Goal: Task Accomplishment & Management: Manage account settings

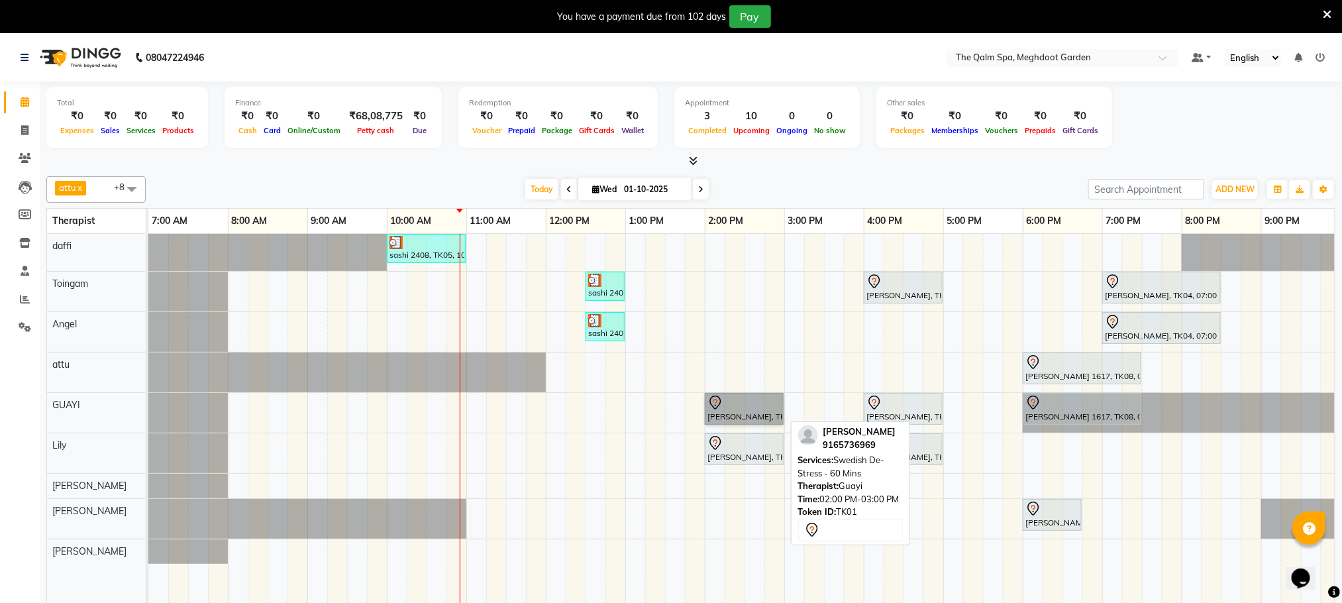
drag, startPoint x: 759, startPoint y: 394, endPoint x: 755, endPoint y: 405, distance: 12.6
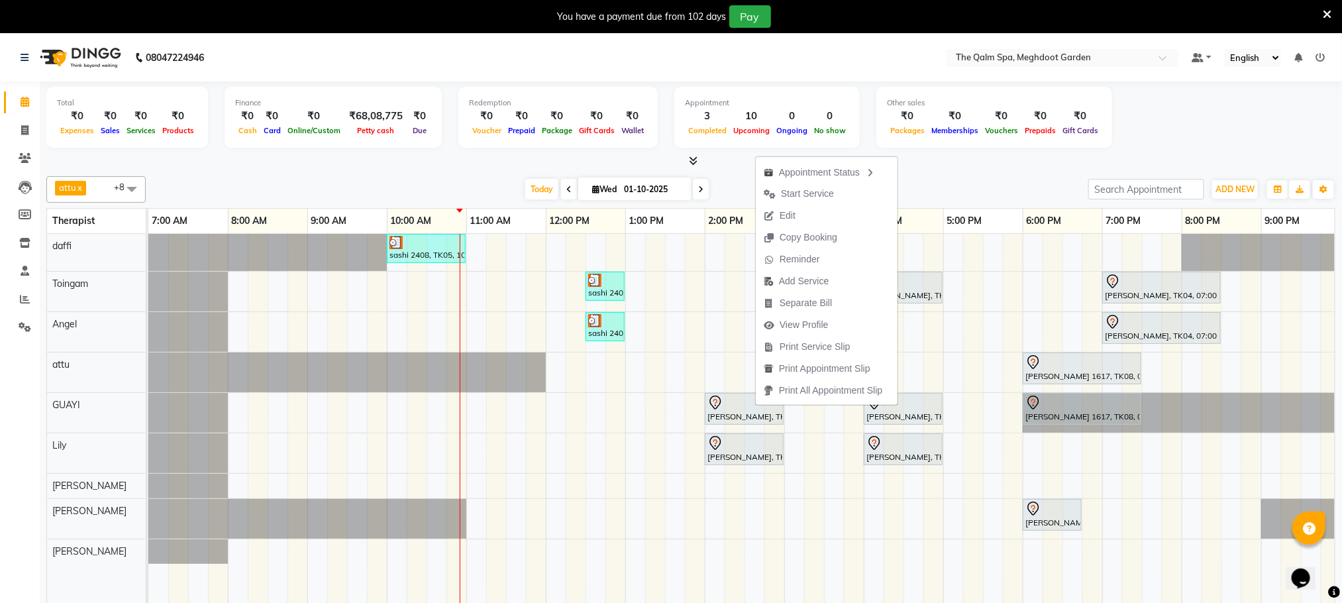
click at [827, 203] on span "Start Service" at bounding box center [799, 194] width 86 height 22
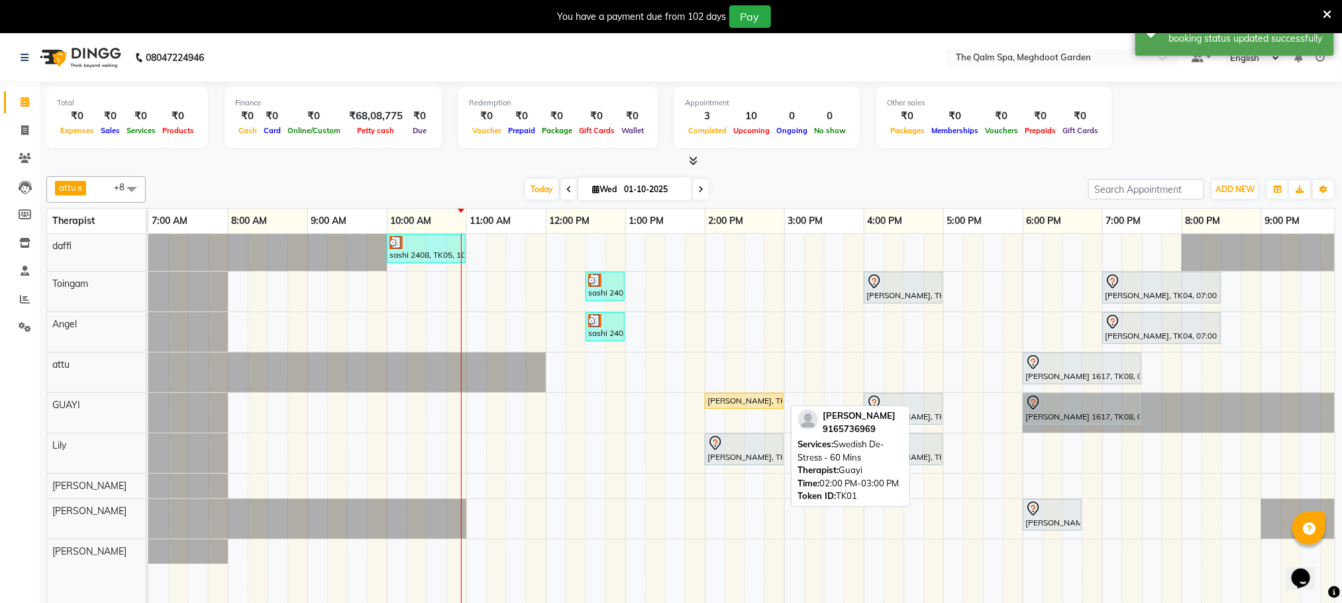
click at [770, 404] on div "[PERSON_NAME], TK01, 02:00 PM-03:00 PM, Swedish De-Stress - 60 Mins" at bounding box center [744, 401] width 76 height 12
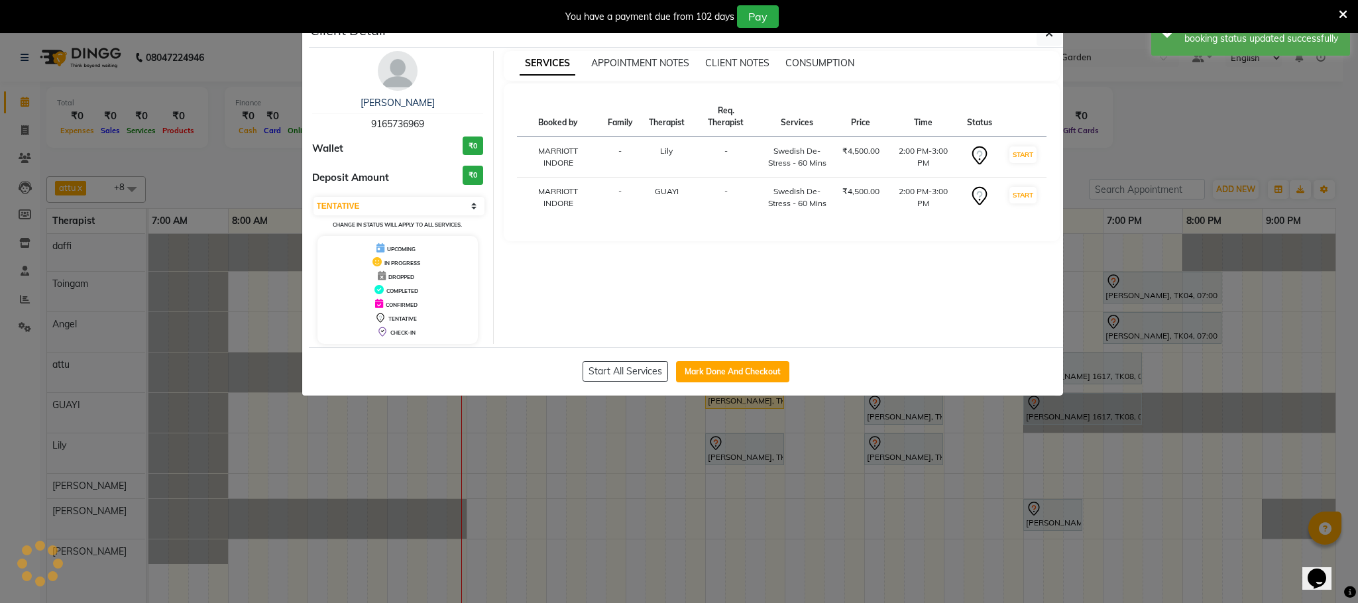
select select "select"
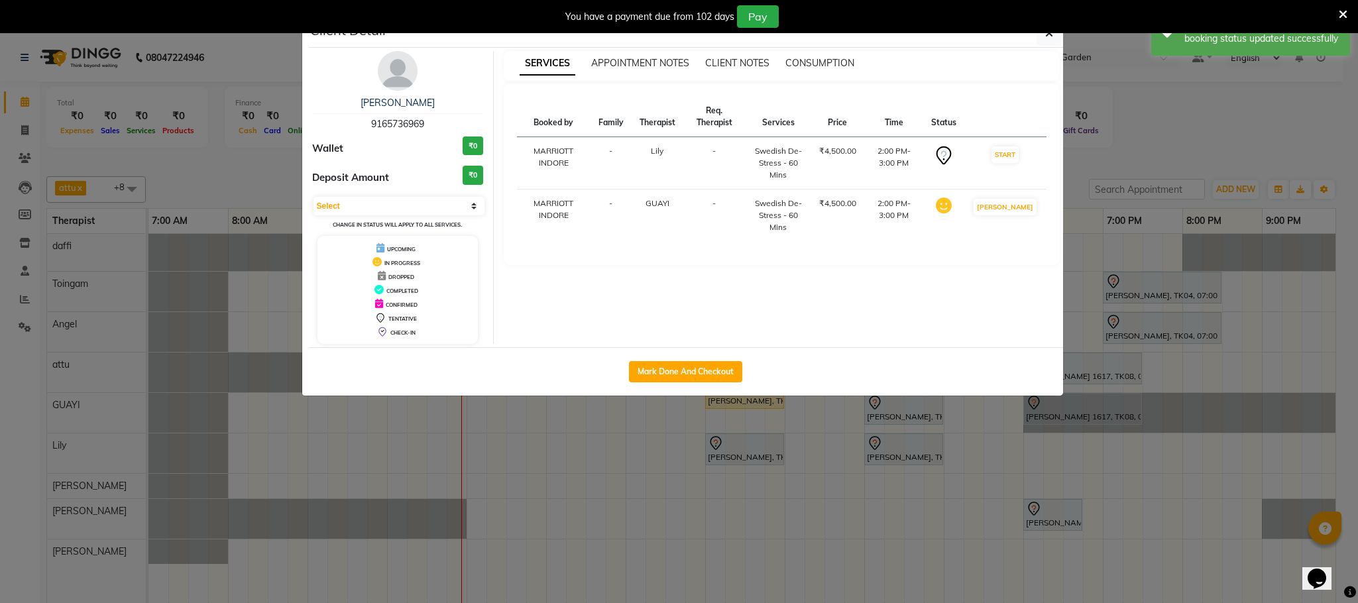
click at [760, 411] on ngb-modal-window "Client Detail [PERSON_NAME] 9165736969 Wallet ₹0 Deposit Amount ₹0 Select IN SE…" at bounding box center [679, 301] width 1358 height 603
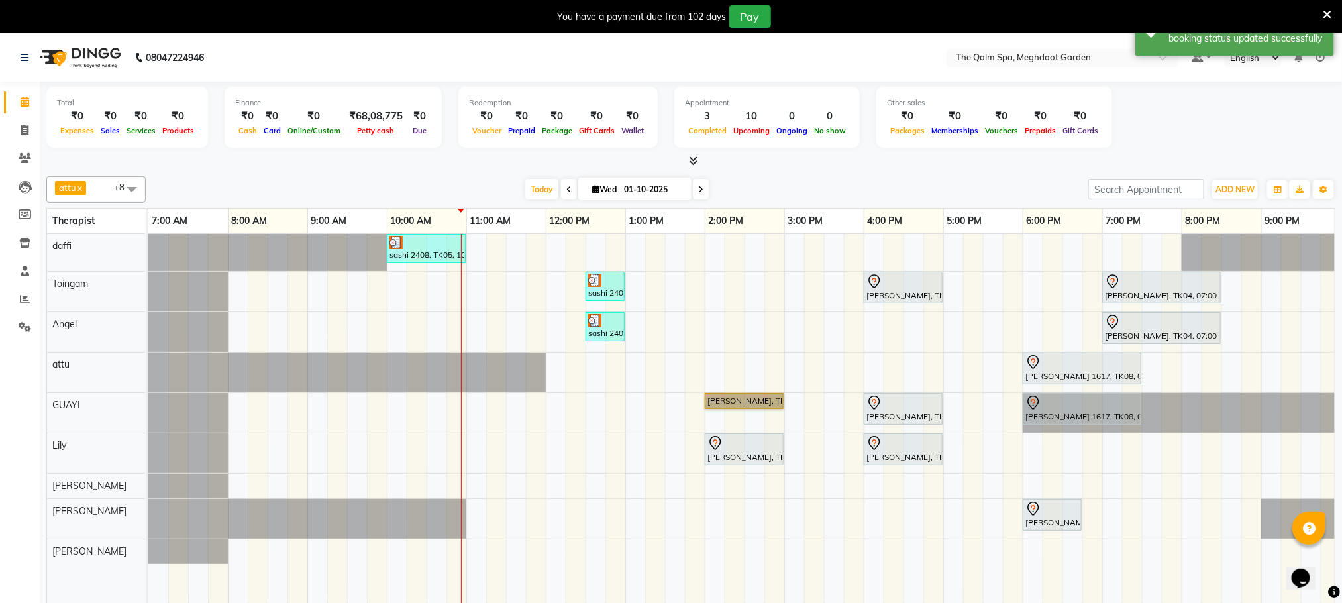
drag, startPoint x: 758, startPoint y: 412, endPoint x: 738, endPoint y: 396, distance: 25.5
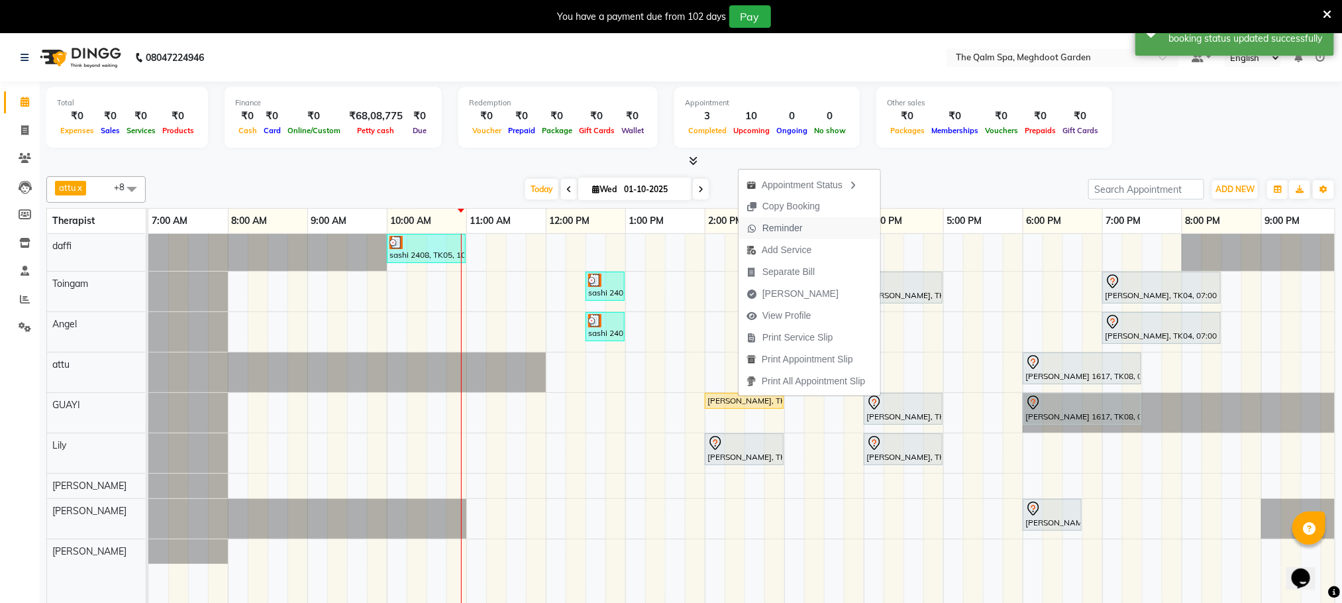
click at [791, 225] on span "Reminder" at bounding box center [783, 228] width 40 height 14
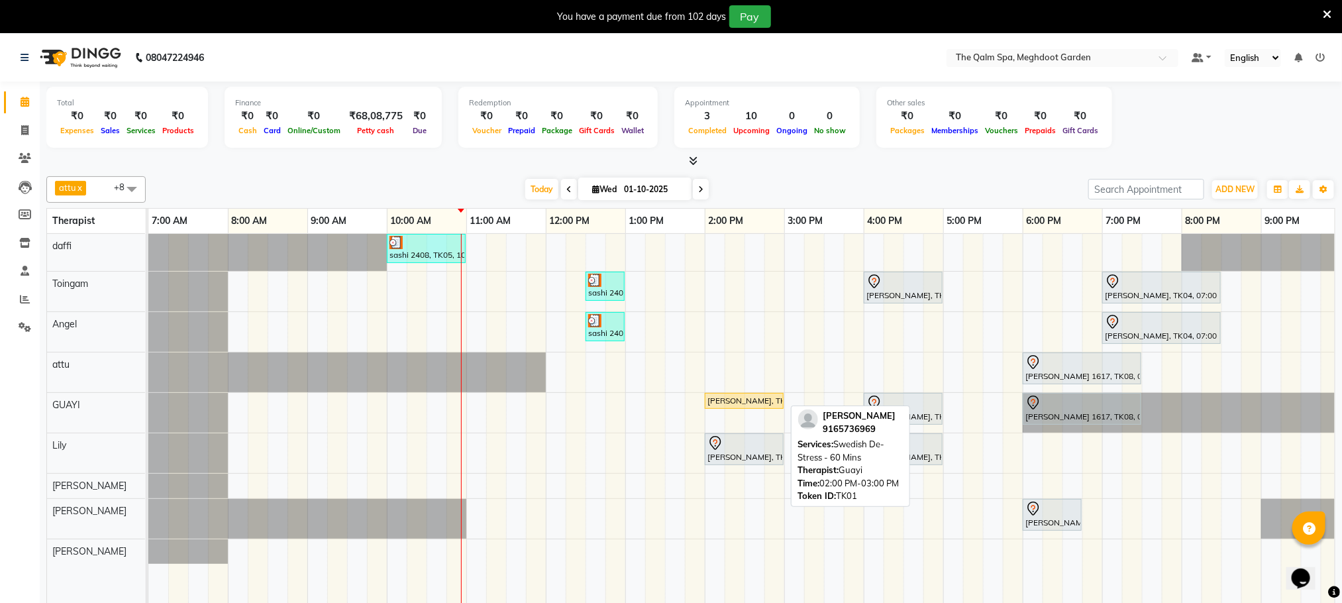
click at [734, 400] on div "[PERSON_NAME], TK01, 02:00 PM-03:00 PM, Swedish De-Stress - 60 Mins" at bounding box center [744, 401] width 76 height 12
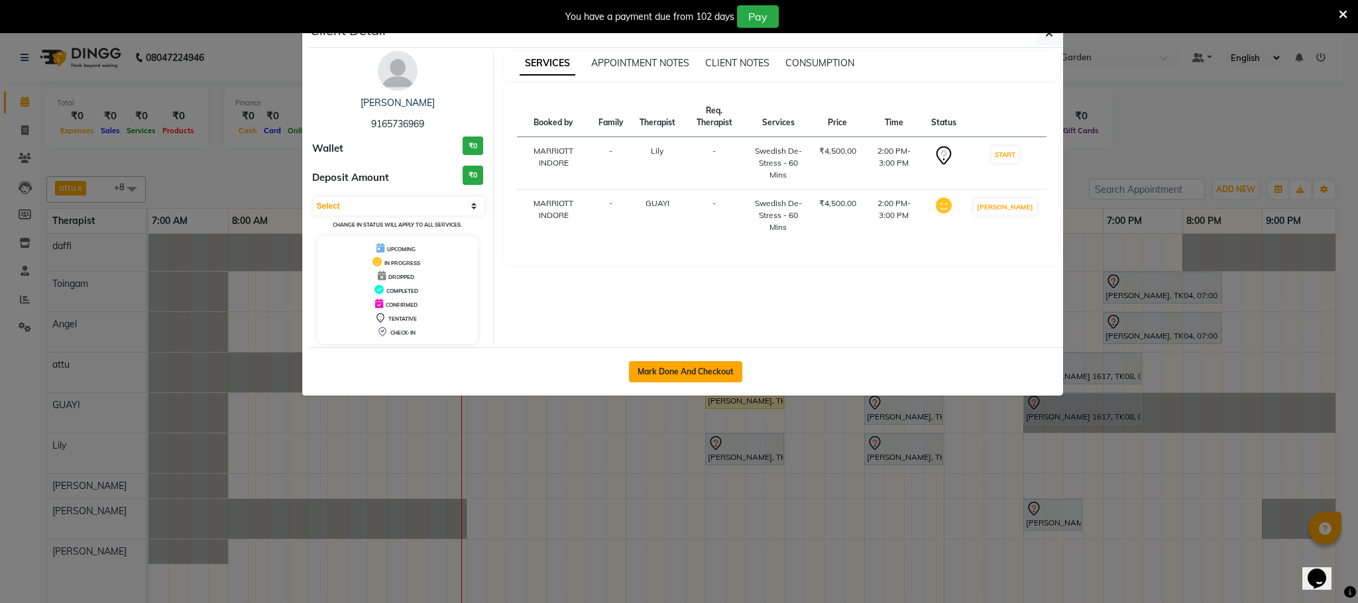
click at [714, 364] on button "Mark Done And Checkout" at bounding box center [685, 371] width 113 height 21
select select "service"
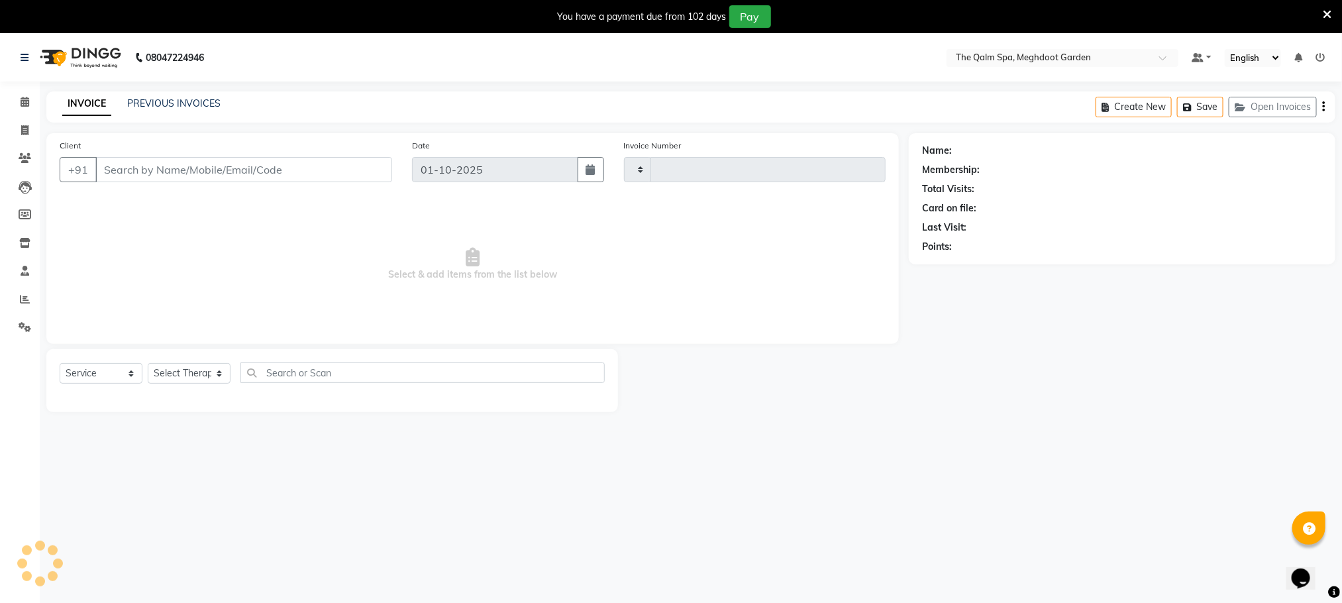
type input "2200"
select select "6401"
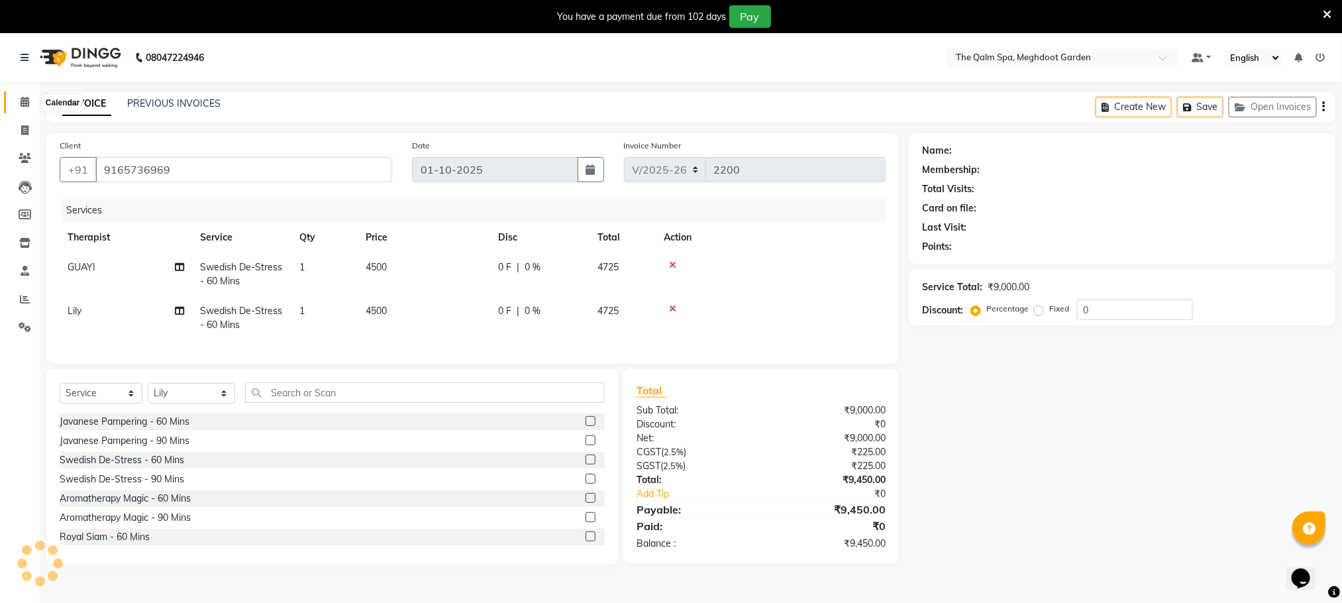
click at [17, 103] on span at bounding box center [24, 102] width 23 height 15
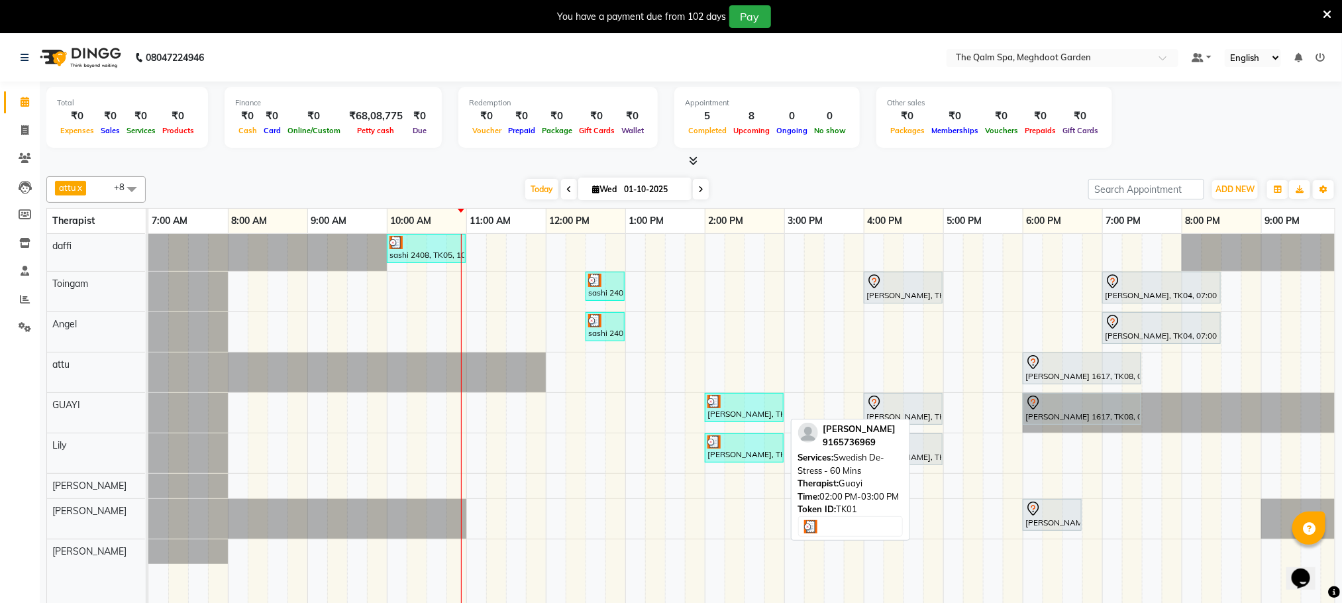
click at [744, 404] on div at bounding box center [745, 401] width 74 height 13
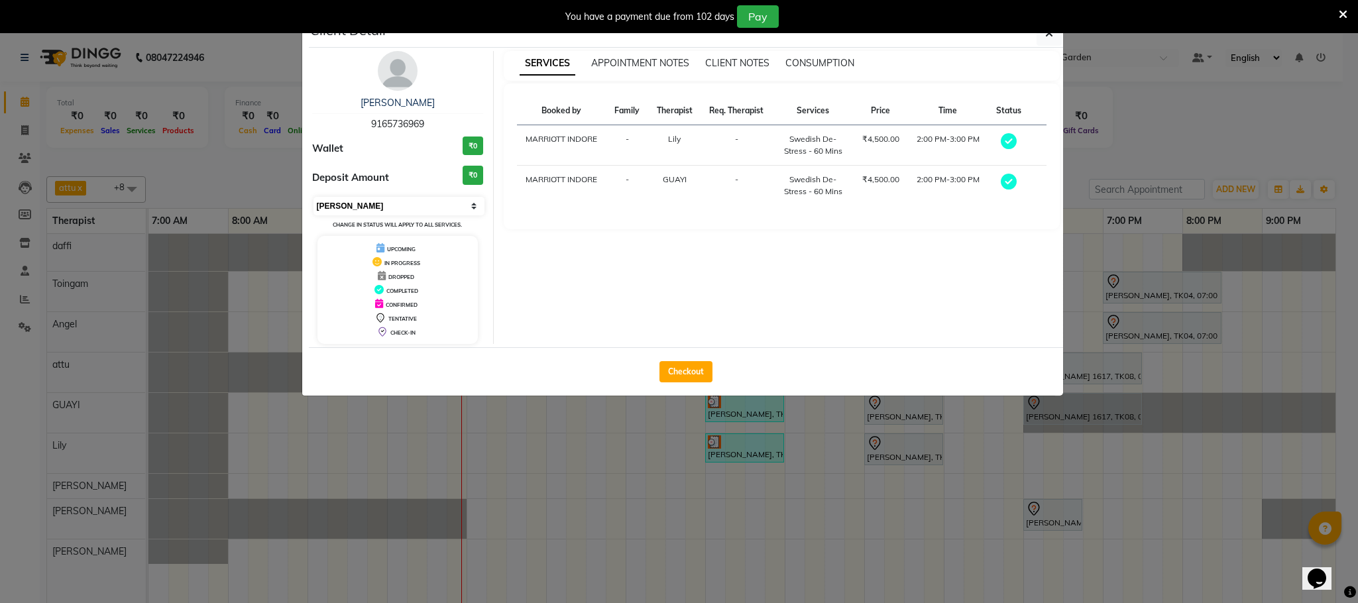
click at [344, 197] on select "Select MARK DONE UPCOMING" at bounding box center [399, 206] width 172 height 19
select select "5"
click at [313, 197] on select "Select MARK DONE UPCOMING" at bounding box center [399, 206] width 172 height 19
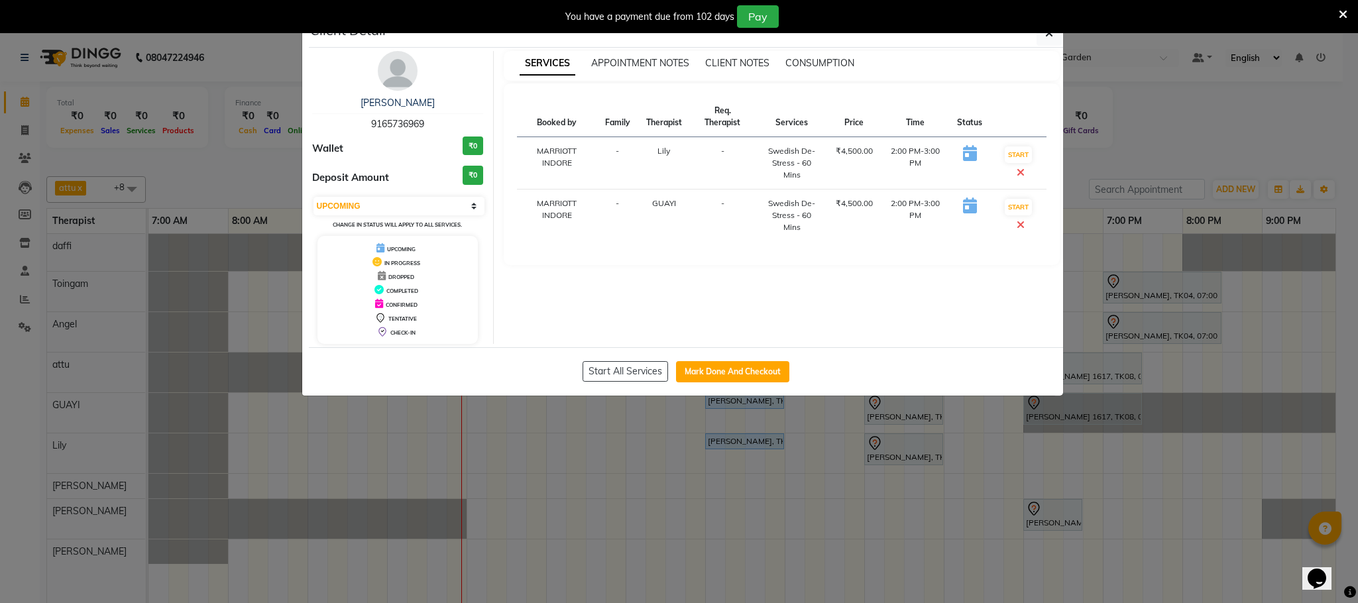
click at [830, 476] on ngb-modal-window "Client Detail [PERSON_NAME] 9165736969 Wallet ₹0 Deposit Amount ₹0 Select IN SE…" at bounding box center [679, 301] width 1358 height 603
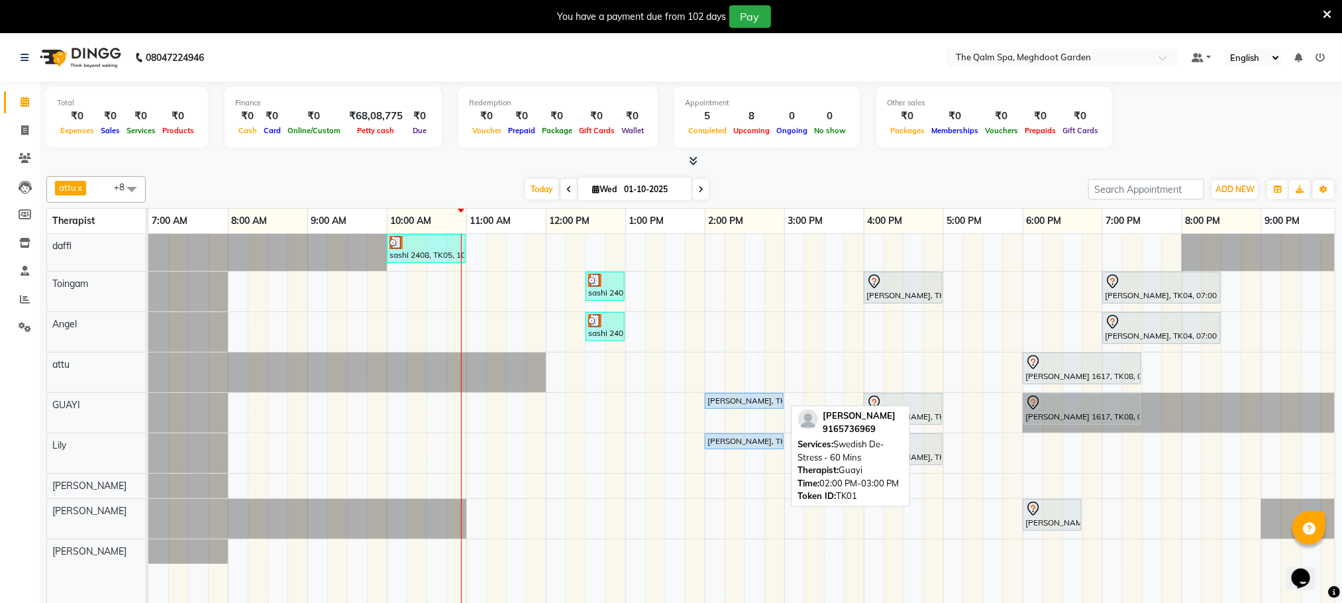
click at [748, 407] on div "[PERSON_NAME], TK01, 02:00 PM-03:00 PM, Swedish De-Stress - 60 Mins" at bounding box center [744, 401] width 76 height 12
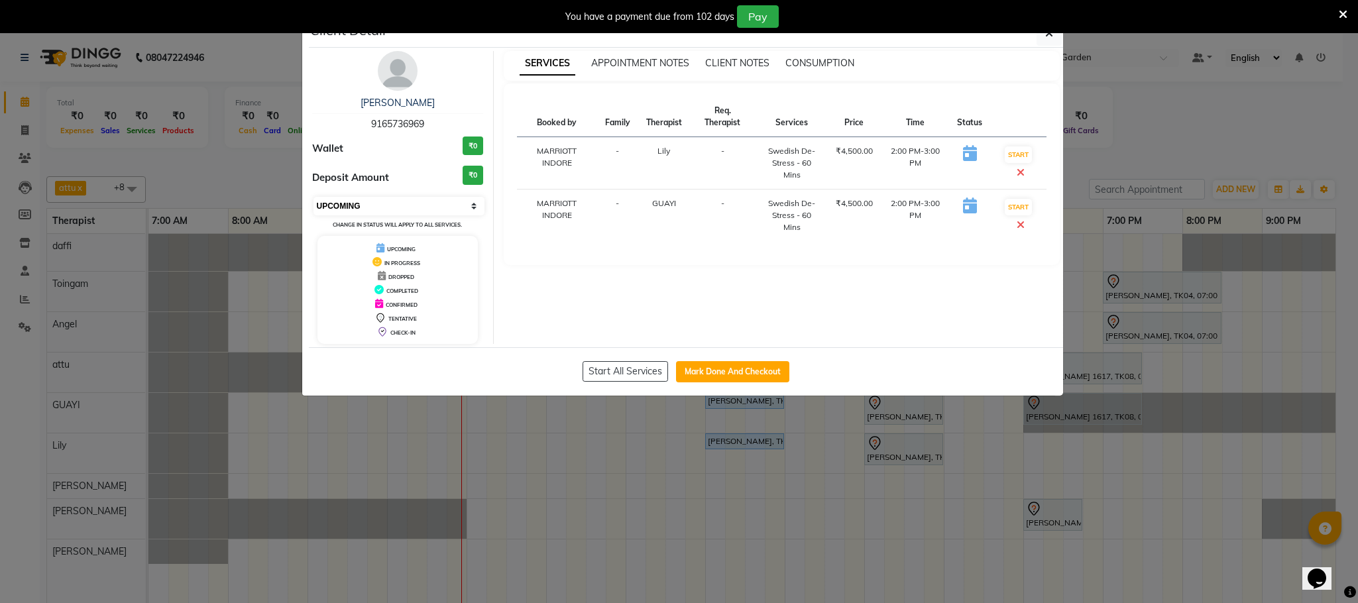
click at [366, 209] on select "Select IN SERVICE CONFIRMED TENTATIVE CHECK IN MARK DONE UPCOMING" at bounding box center [399, 206] width 172 height 19
select select "7"
click at [313, 197] on select "Select IN SERVICE CONFIRMED TENTATIVE CHECK IN MARK DONE UPCOMING" at bounding box center [399, 206] width 172 height 19
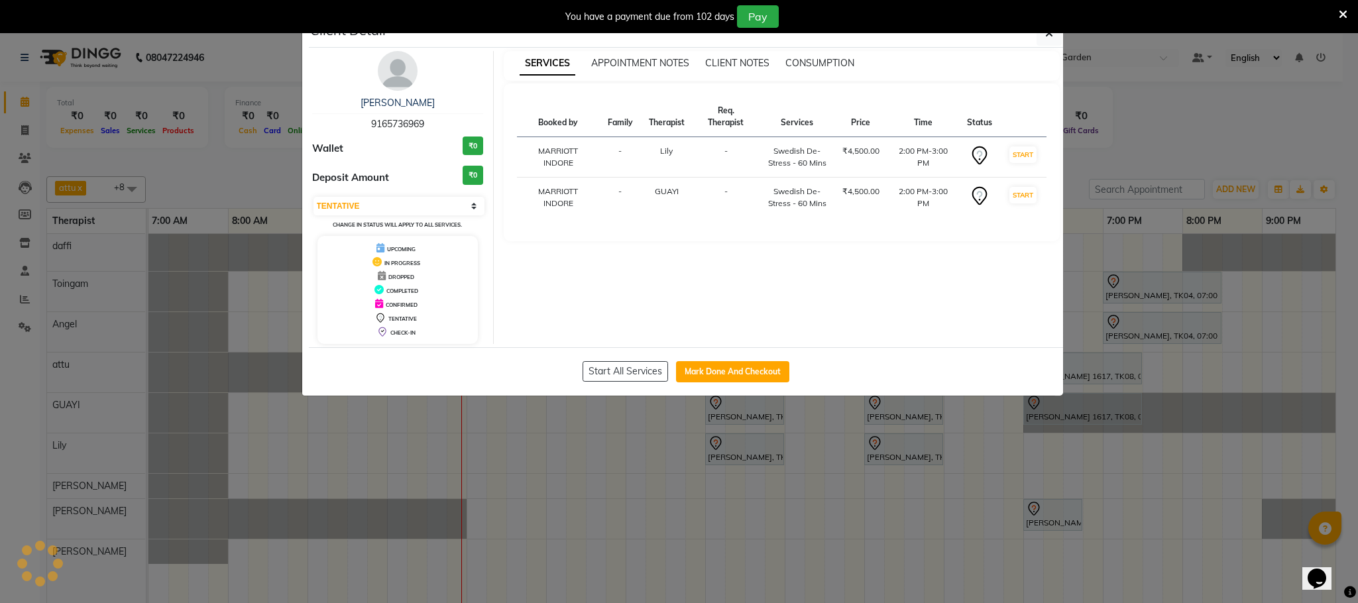
click at [702, 470] on ngb-modal-window "Client Detail [PERSON_NAME] 9165736969 Wallet ₹0 Deposit Amount ₹0 Select IN SE…" at bounding box center [679, 301] width 1358 height 603
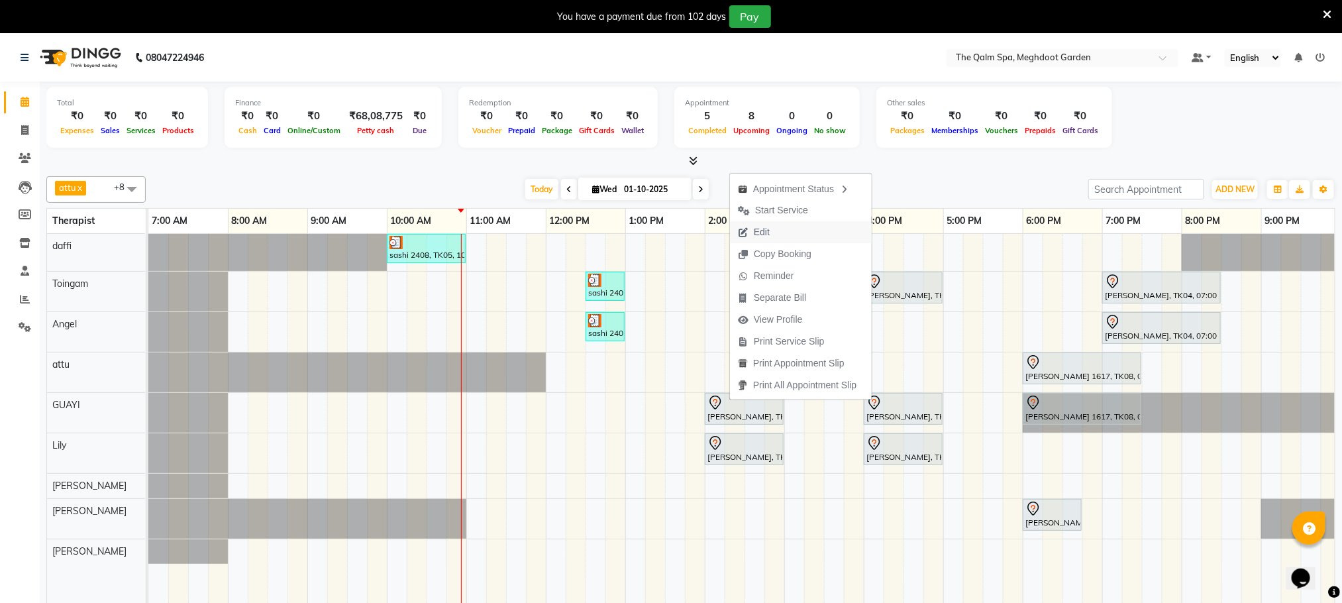
click at [778, 227] on span "Edit" at bounding box center [754, 232] width 48 height 22
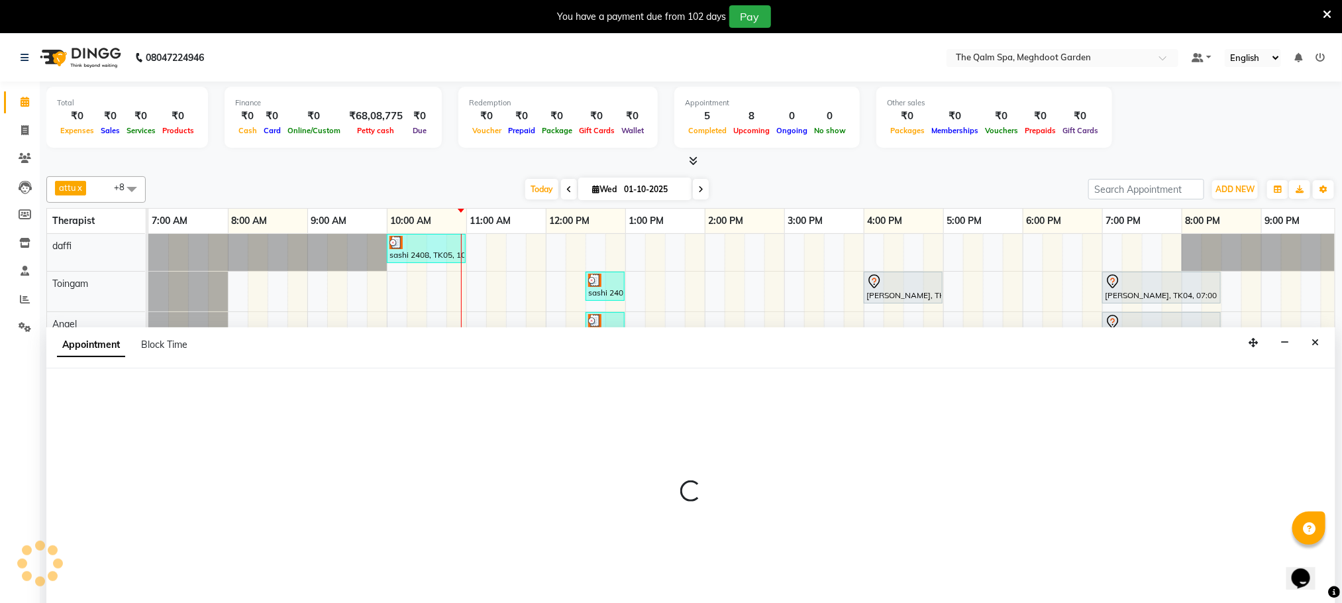
scroll to position [34, 0]
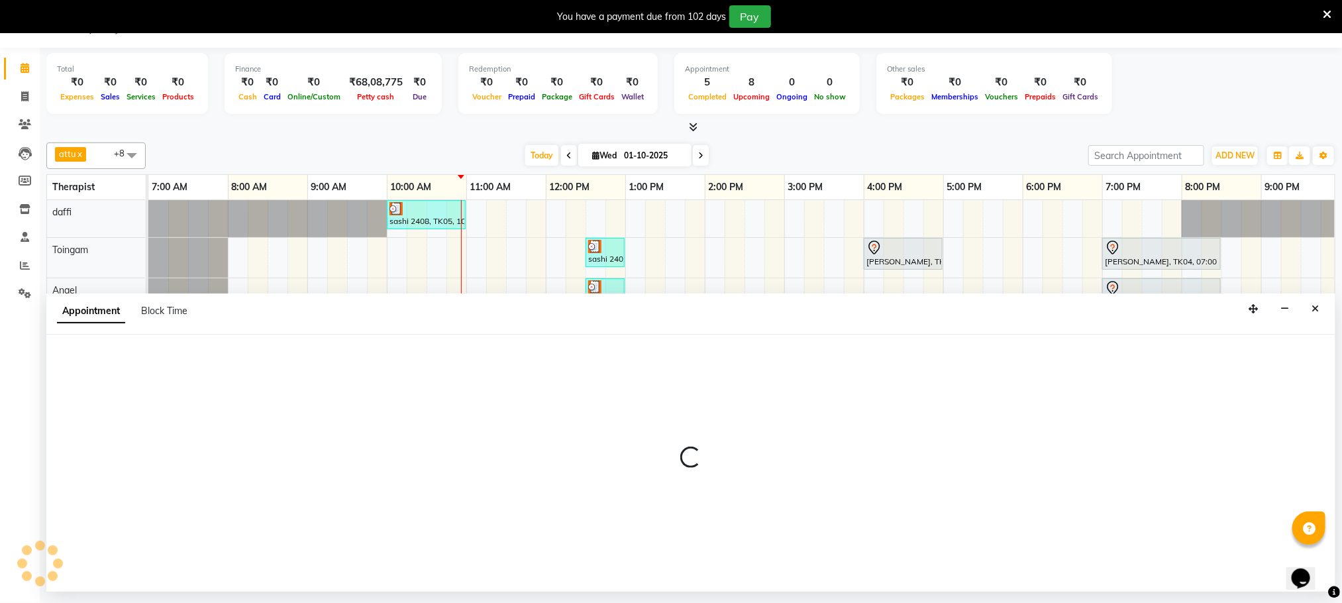
select select "tentative"
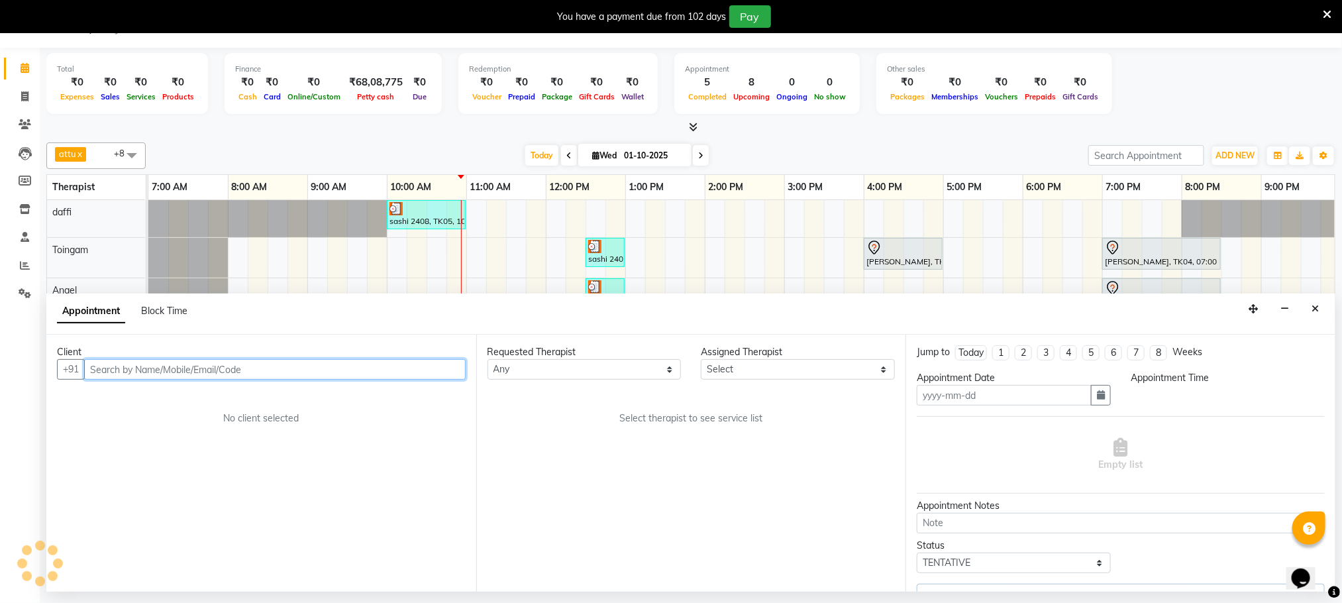
type input "01-10-2025"
type textarea "Piyush, couple"
select select "75413"
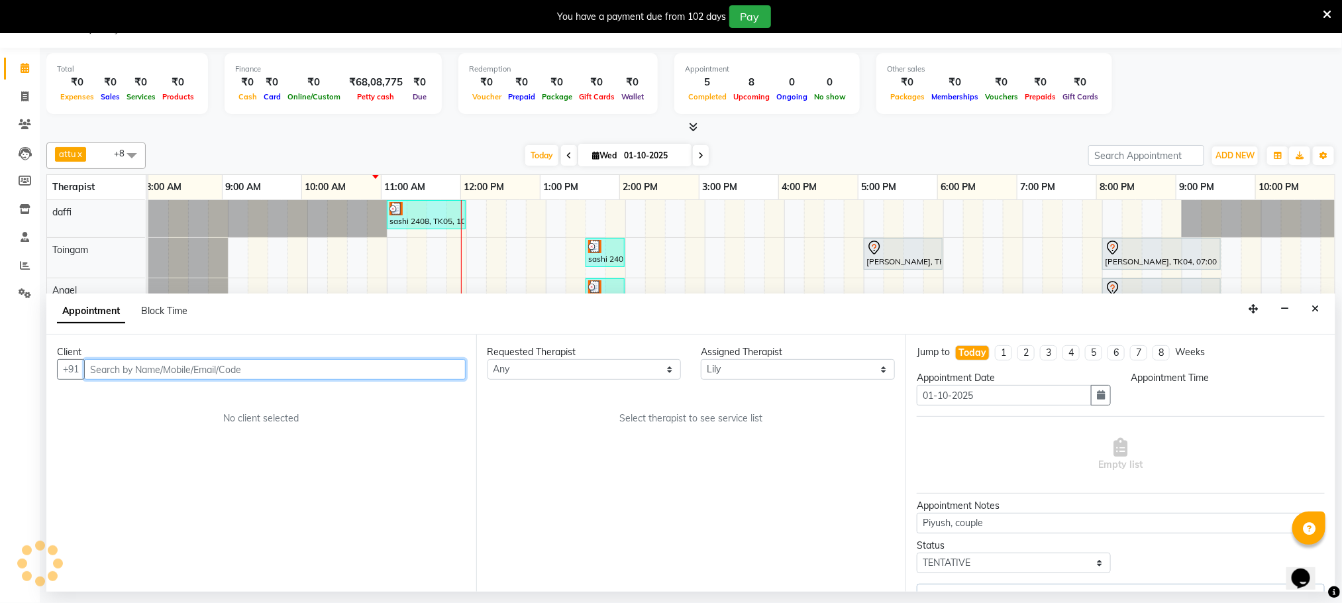
select select "840"
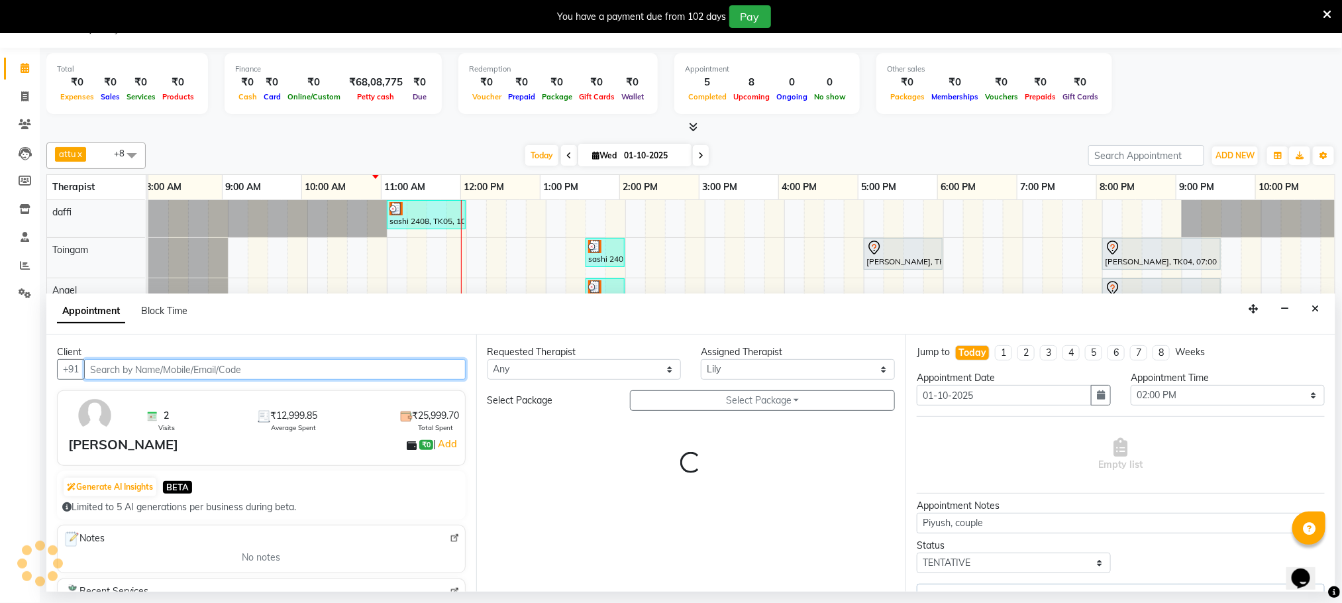
select select "3174"
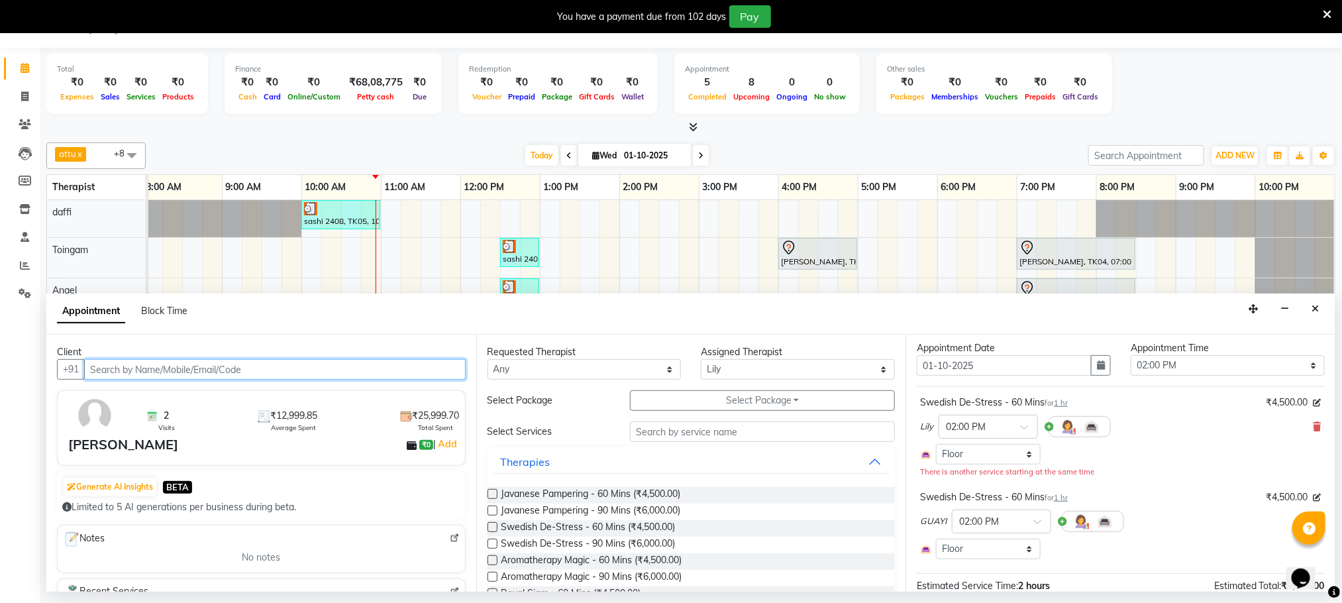
scroll to position [30, 0]
drag, startPoint x: 1311, startPoint y: 311, endPoint x: 1300, endPoint y: 307, distance: 11.3
click at [1307, 311] on button "Close" at bounding box center [1315, 309] width 19 height 21
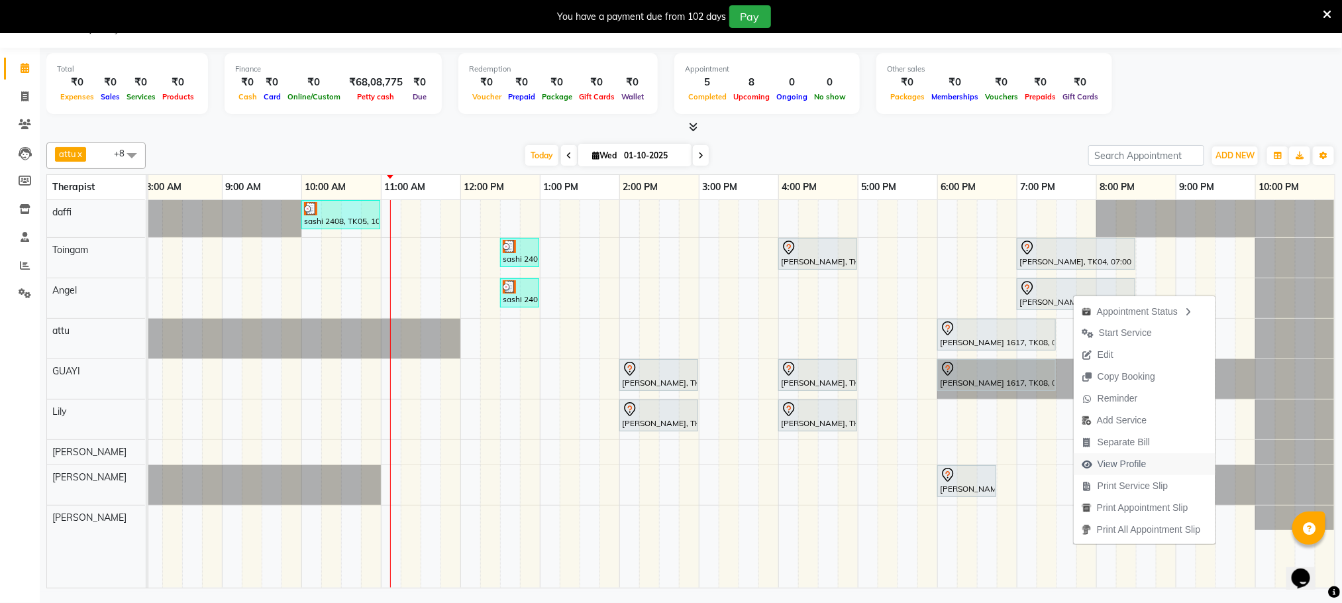
click at [1116, 462] on span "View Profile" at bounding box center [1122, 464] width 49 height 14
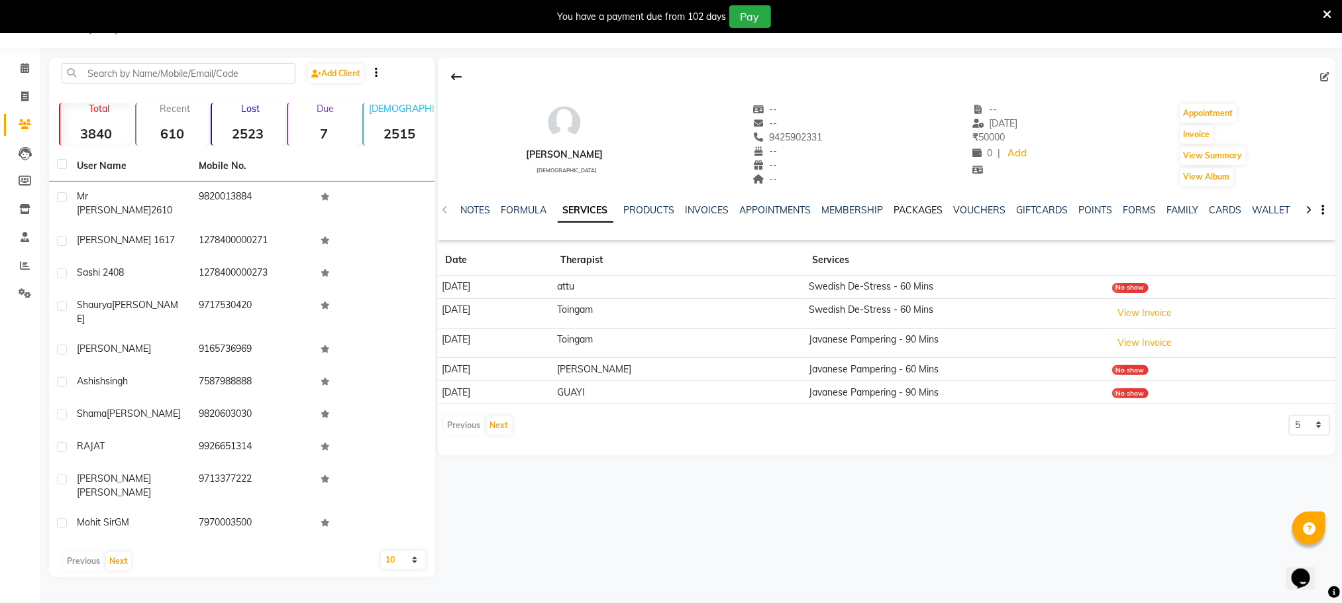
click at [939, 207] on link "PACKAGES" at bounding box center [918, 210] width 49 height 12
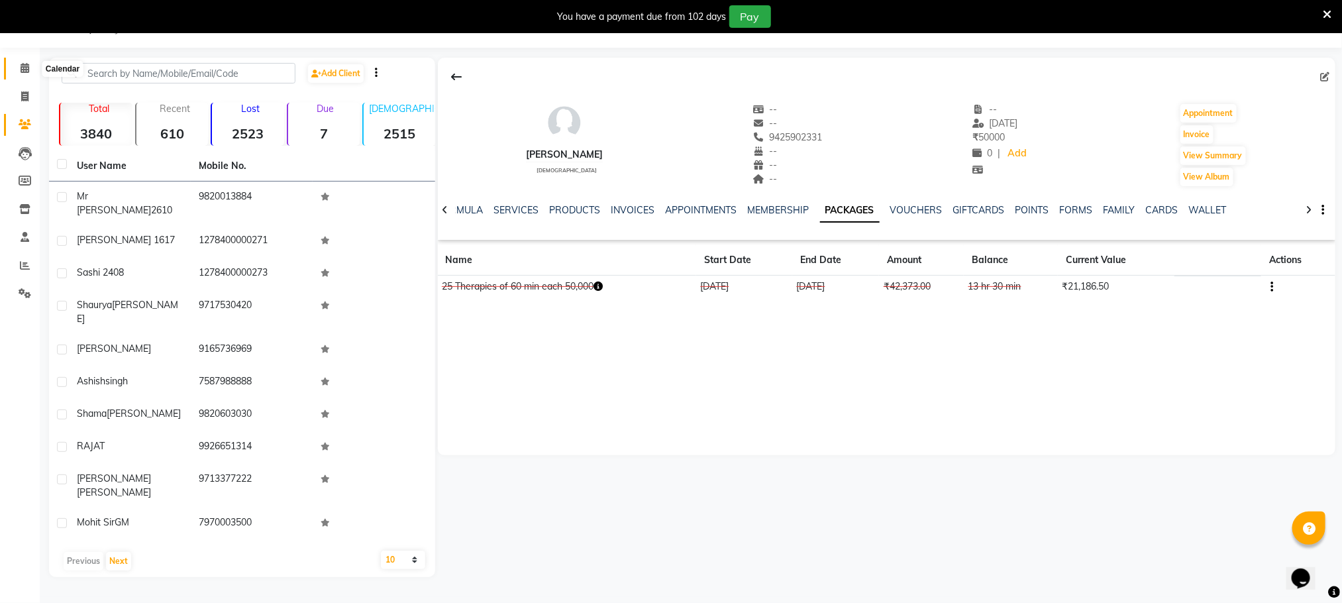
click at [19, 68] on span at bounding box center [24, 68] width 23 height 15
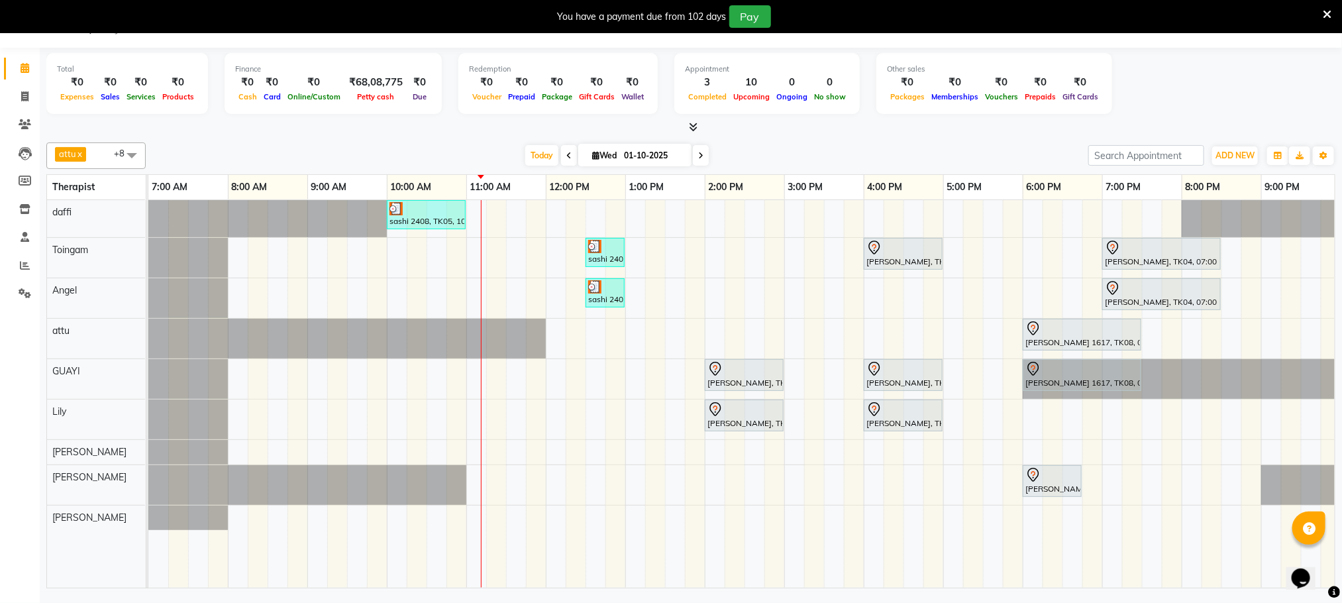
click at [692, 243] on div "sashi 2408, TK05, 10:00 AM-11:00 AM, Swedish De-Stress - 60 Mins sashi 2408, TK…" at bounding box center [784, 394] width 1272 height 388
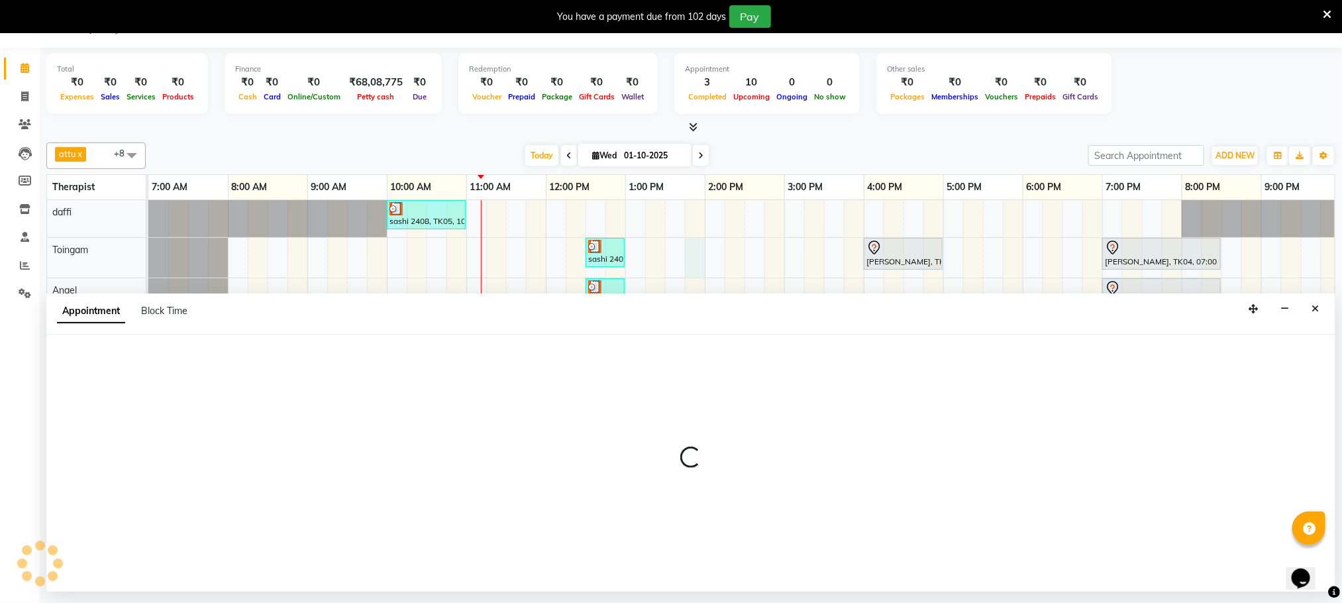
select select "79343"
select select "tentative"
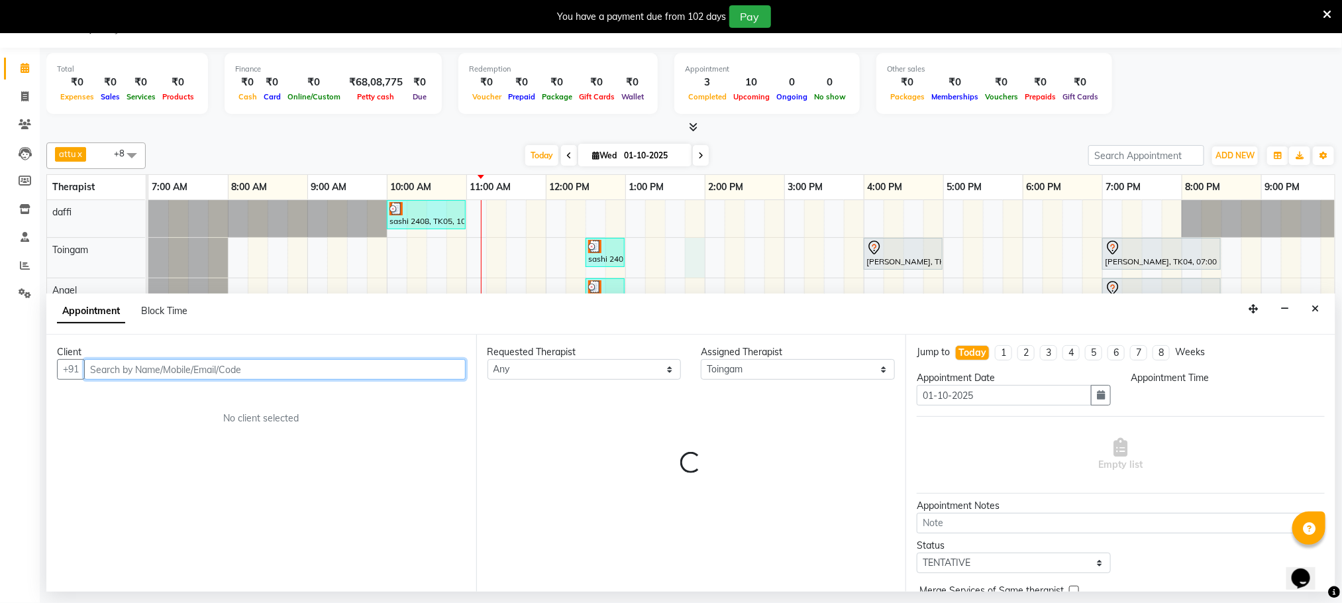
select select "825"
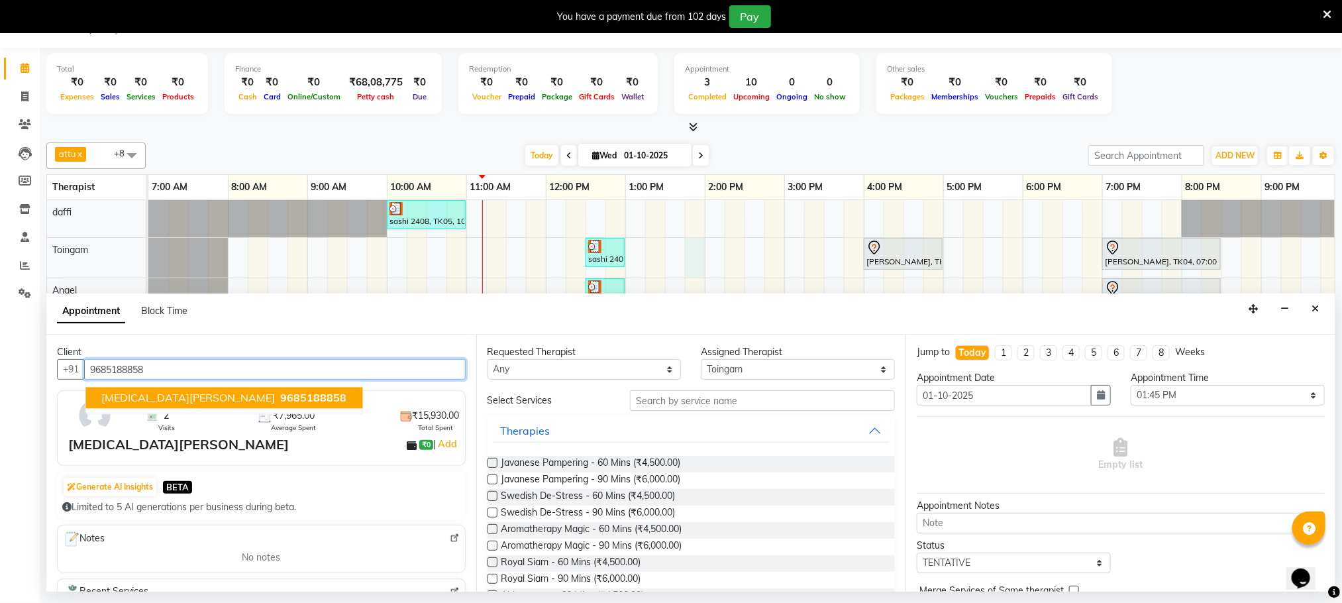
click at [281, 400] on span "9685188858" at bounding box center [314, 398] width 66 height 13
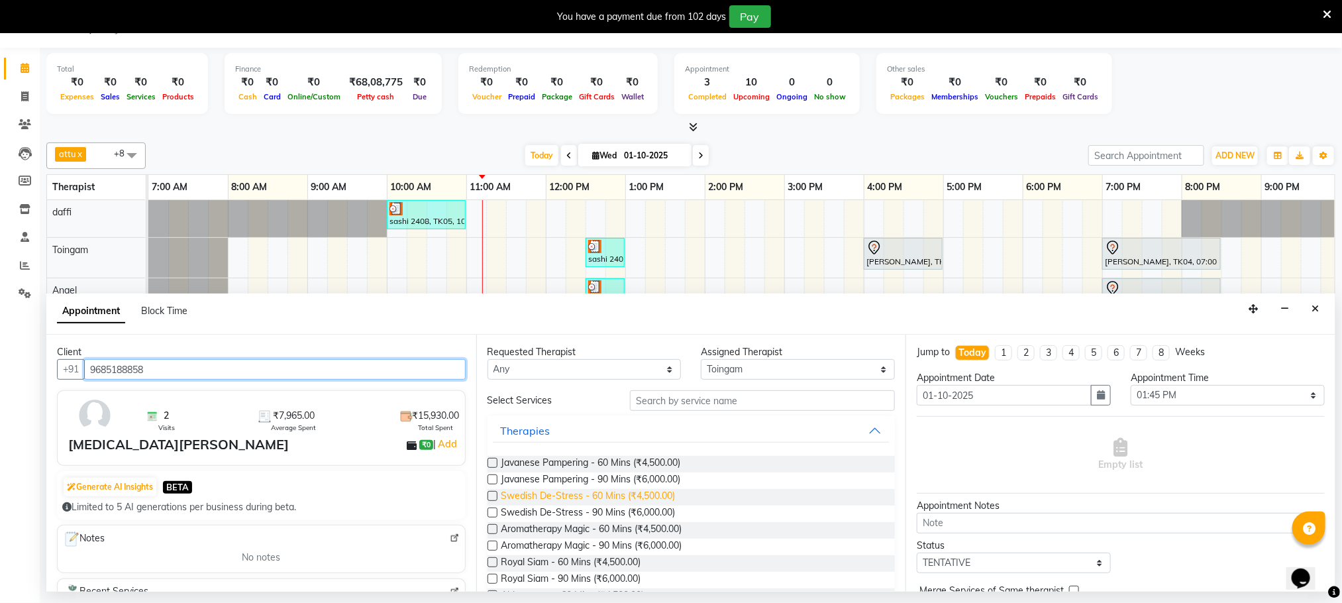
type input "9685188858"
click at [629, 496] on span "Swedish De-Stress - 60 Mins (₹4,500.00)" at bounding box center [589, 497] width 174 height 17
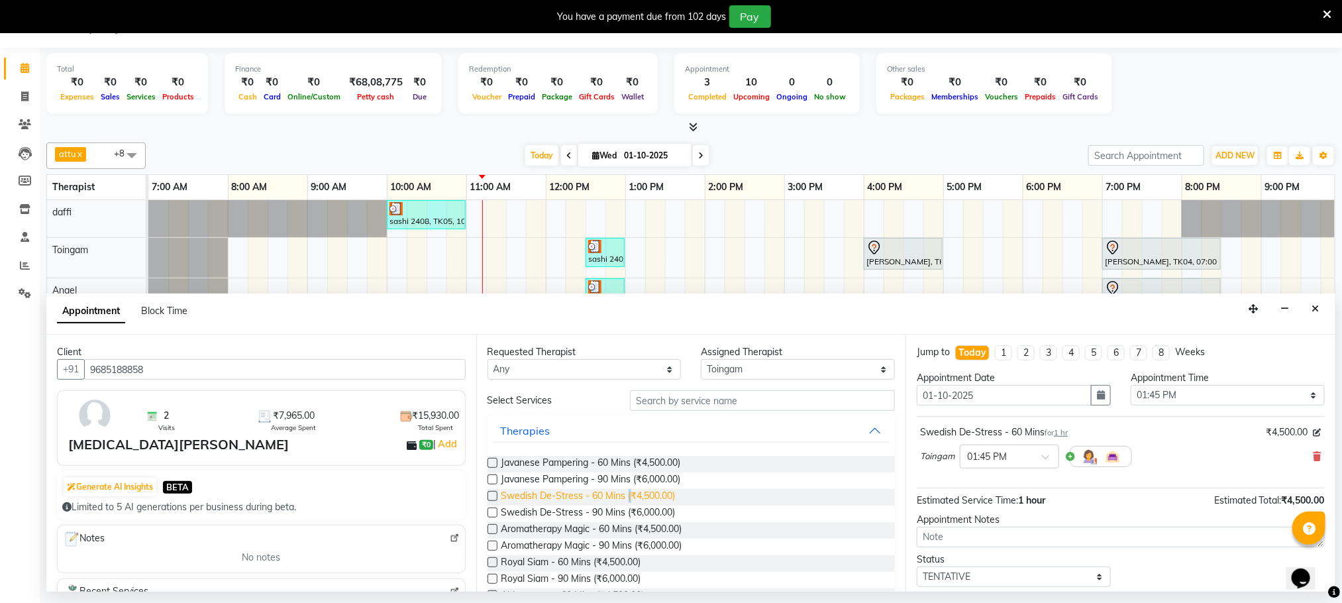
click at [629, 496] on span "Swedish De-Stress - 60 Mins (₹4,500.00)" at bounding box center [589, 497] width 174 height 17
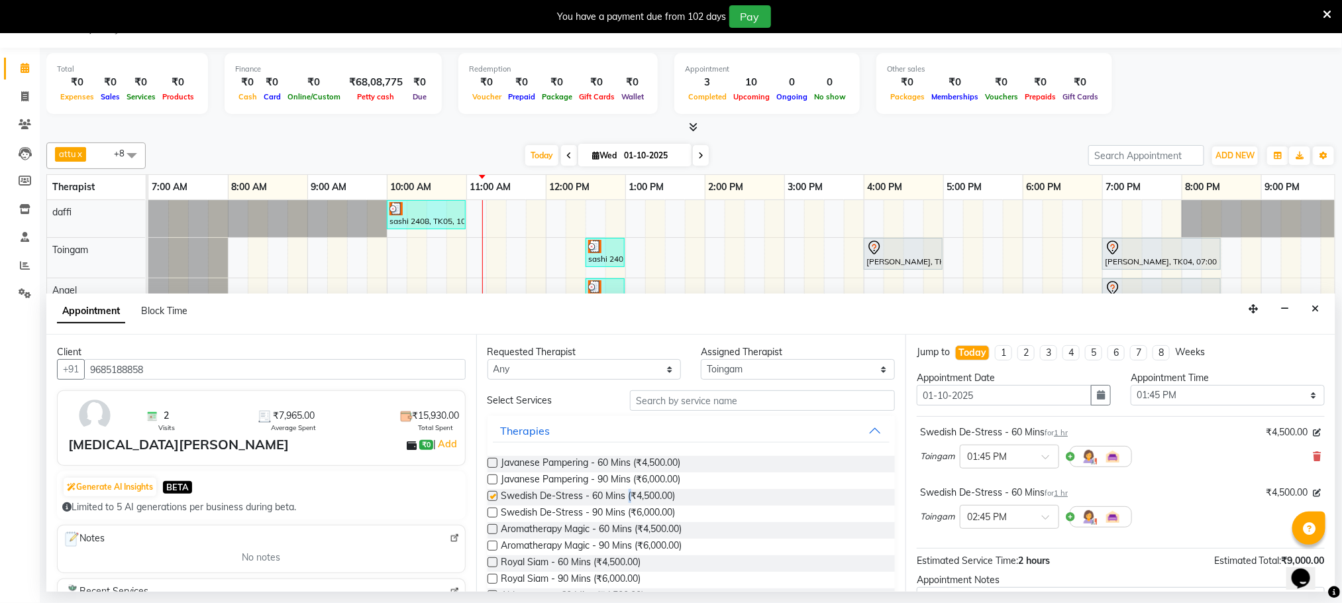
checkbox input "false"
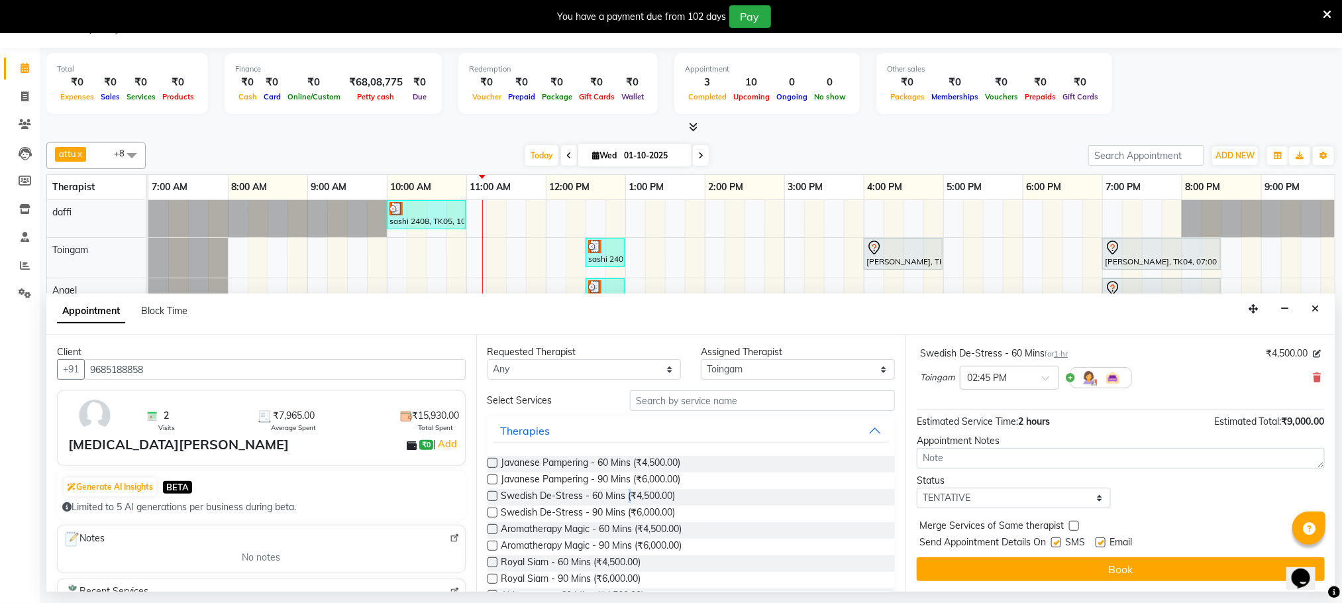
scroll to position [141, 0]
click at [977, 572] on button "Book" at bounding box center [1121, 569] width 408 height 24
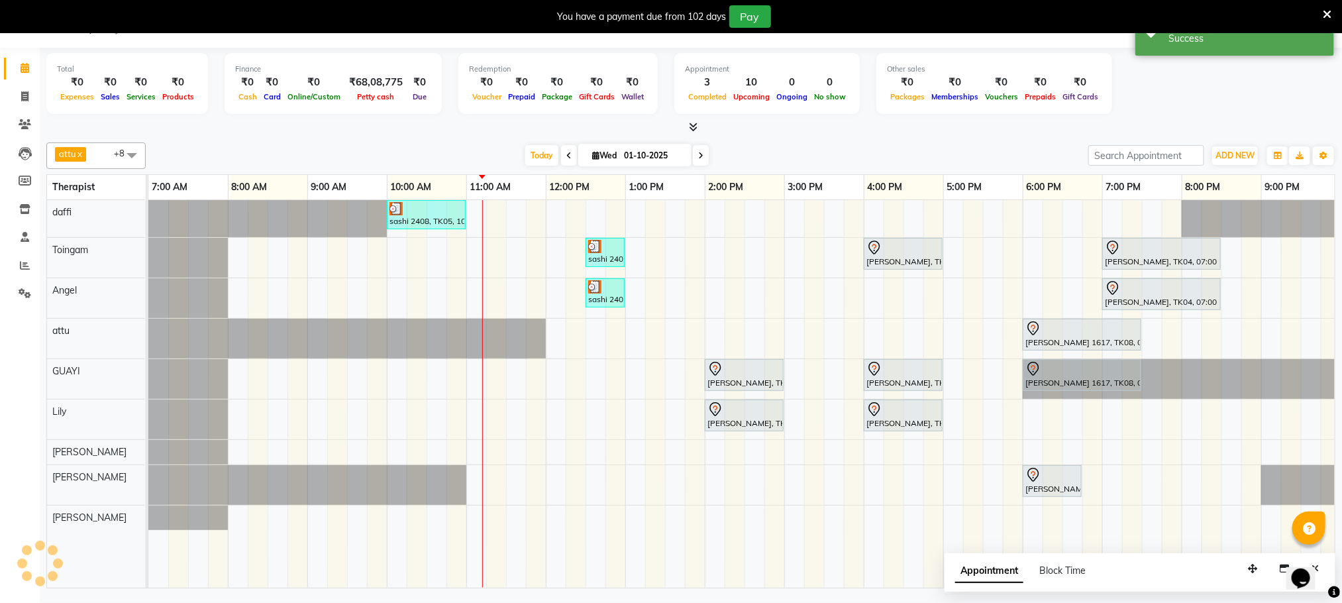
scroll to position [0, 0]
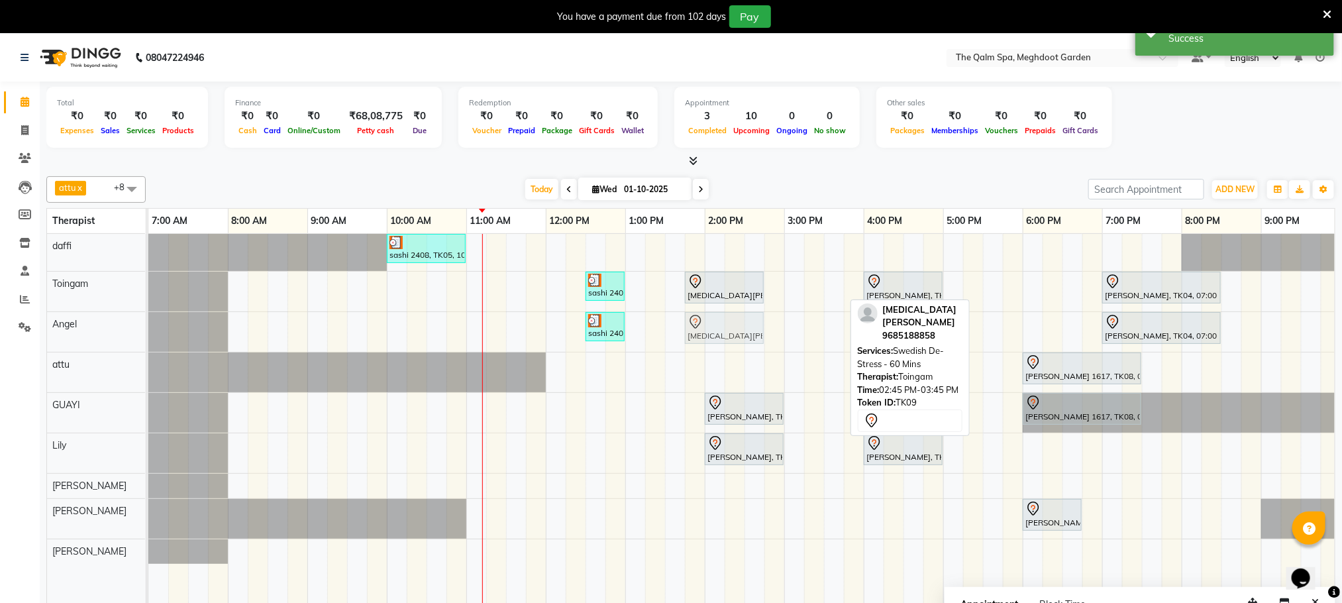
drag, startPoint x: 791, startPoint y: 287, endPoint x: 710, endPoint y: 333, distance: 92.9
click at [710, 333] on tbody "sashi 2408, TK05, 10:00 AM-11:00 AM, Swedish De-Stress - 60 Mins sashi 2408, TK…" at bounding box center [784, 399] width 1272 height 330
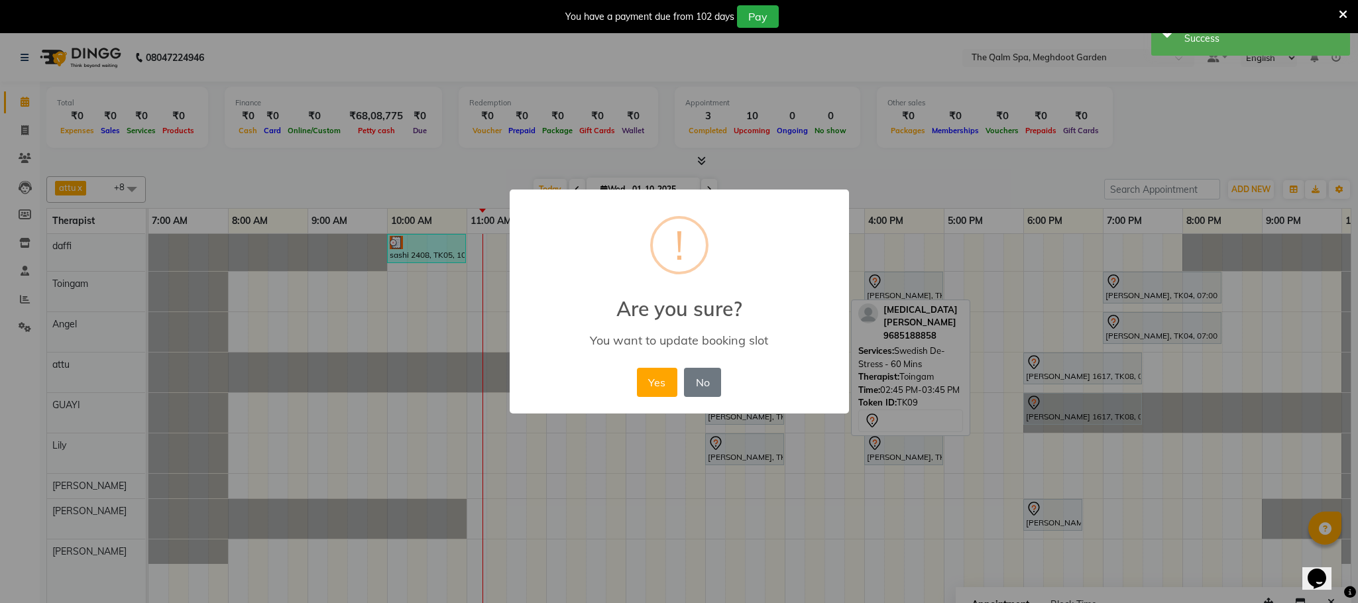
drag, startPoint x: 651, startPoint y: 382, endPoint x: 640, endPoint y: 380, distance: 10.9
click at [651, 382] on button "Yes" at bounding box center [657, 382] width 40 height 29
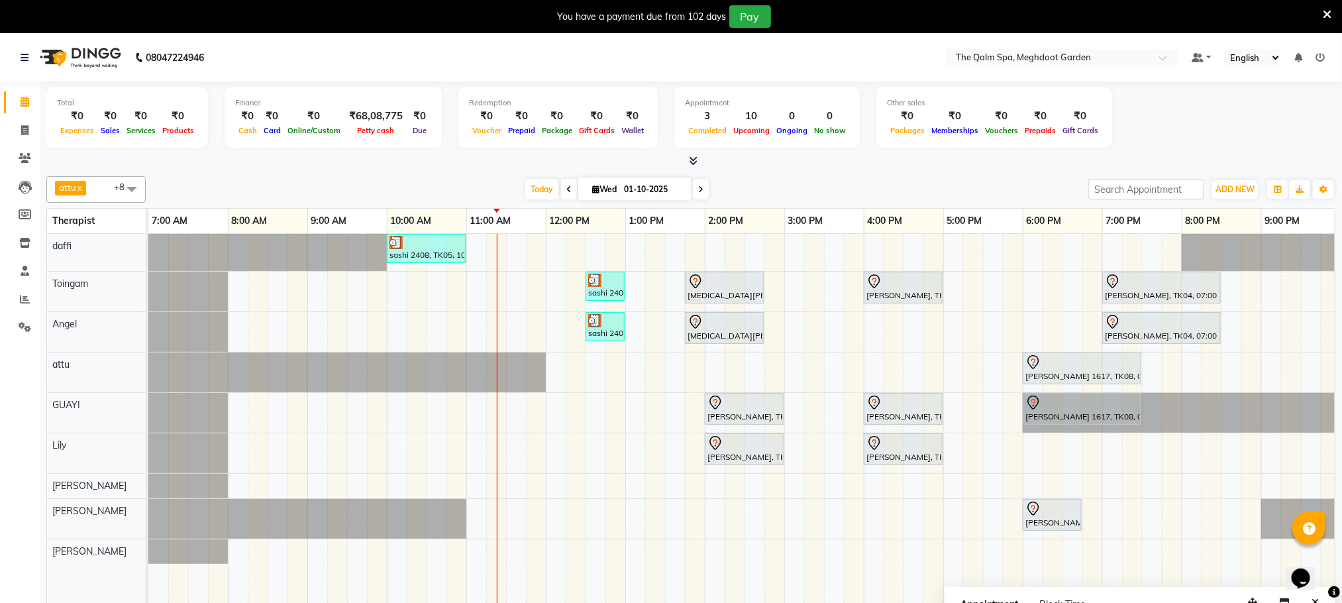
click at [653, 189] on input "01-10-2025" at bounding box center [653, 190] width 66 height 20
select select "10"
select select "2025"
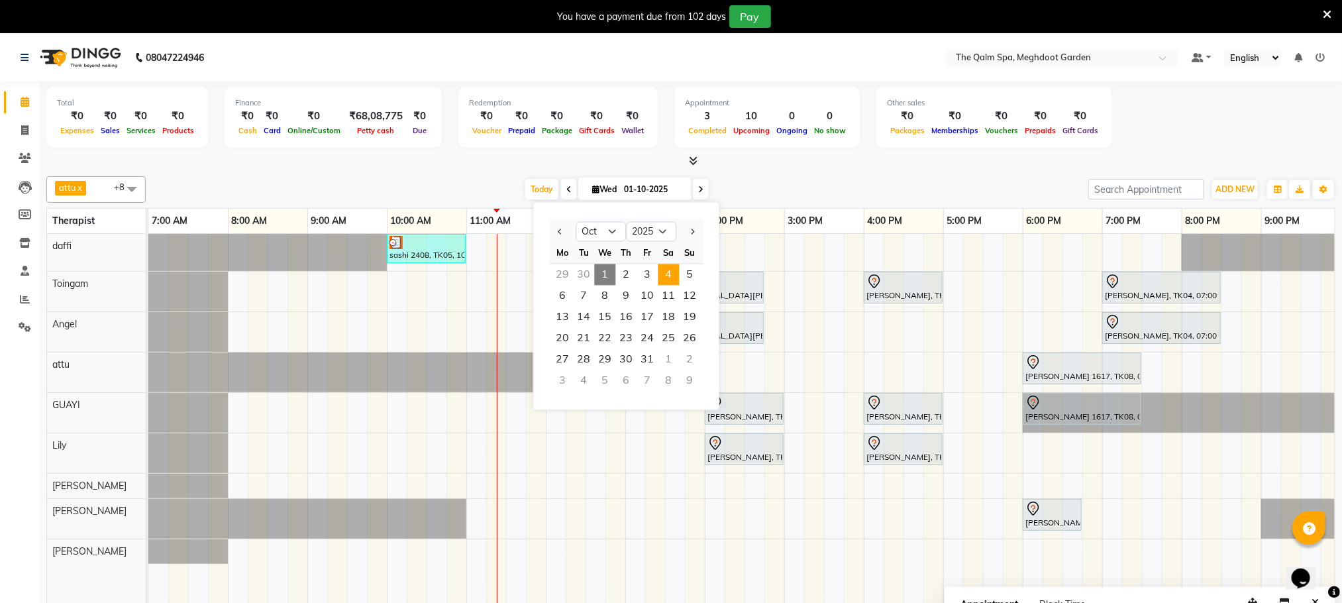
drag, startPoint x: 661, startPoint y: 275, endPoint x: 666, endPoint y: 270, distance: 7.0
click at [666, 270] on span "4" at bounding box center [669, 274] width 21 height 21
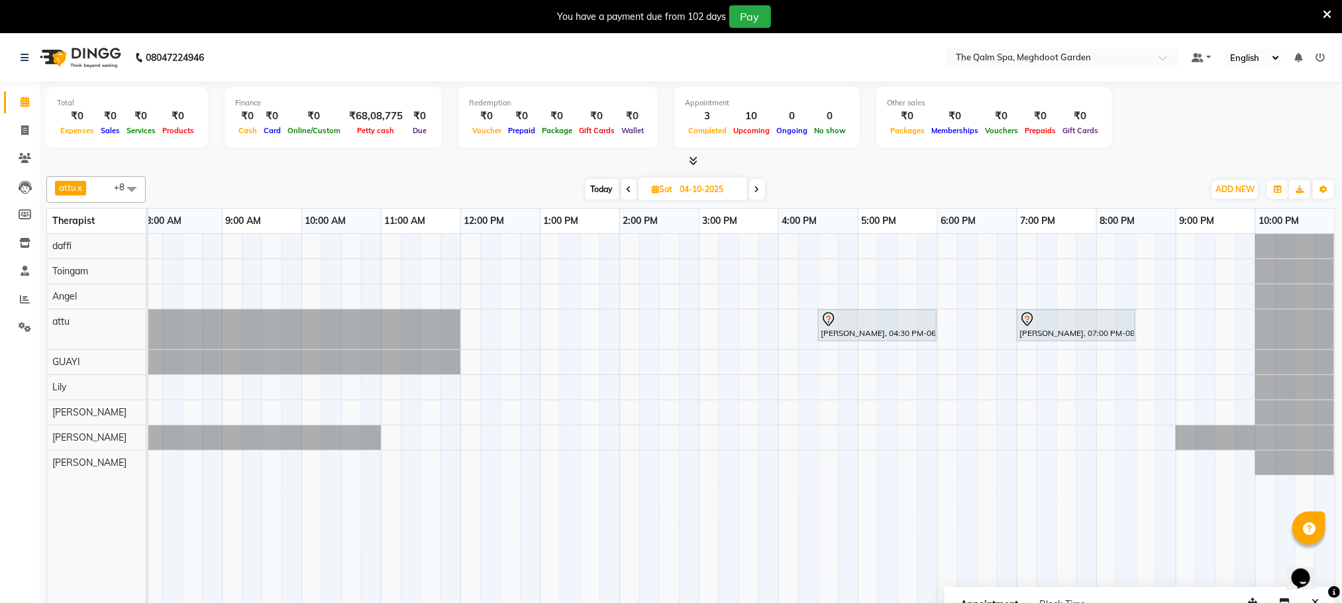
click at [602, 189] on span "Today" at bounding box center [602, 189] width 33 height 21
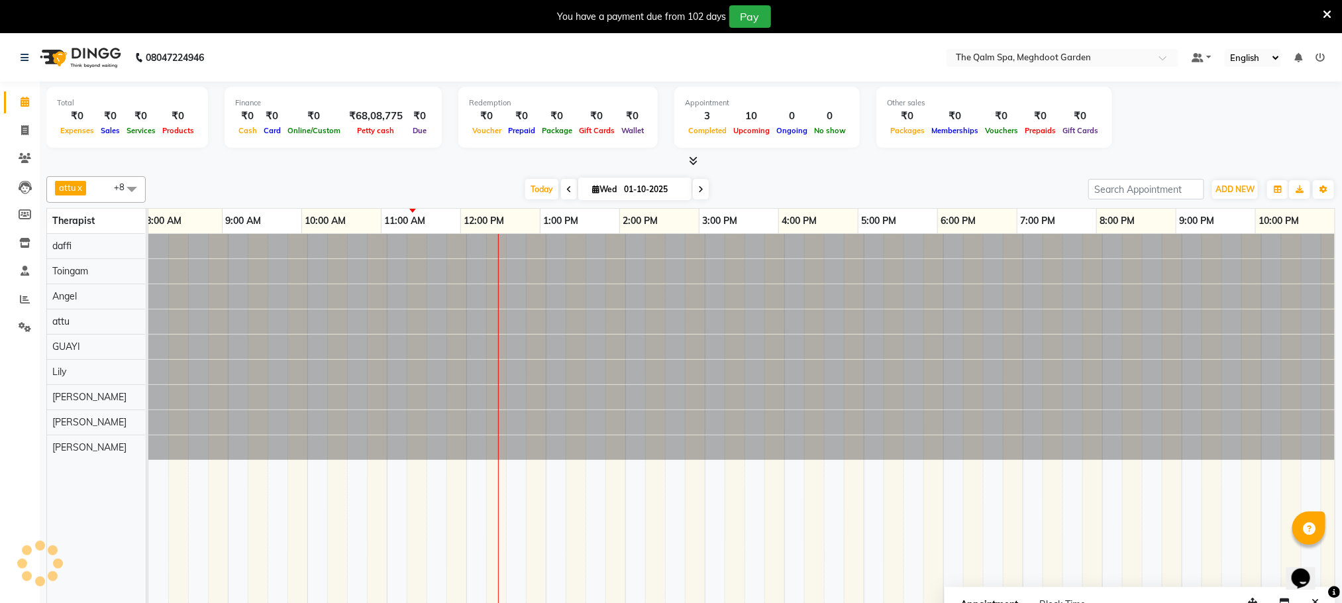
scroll to position [0, 85]
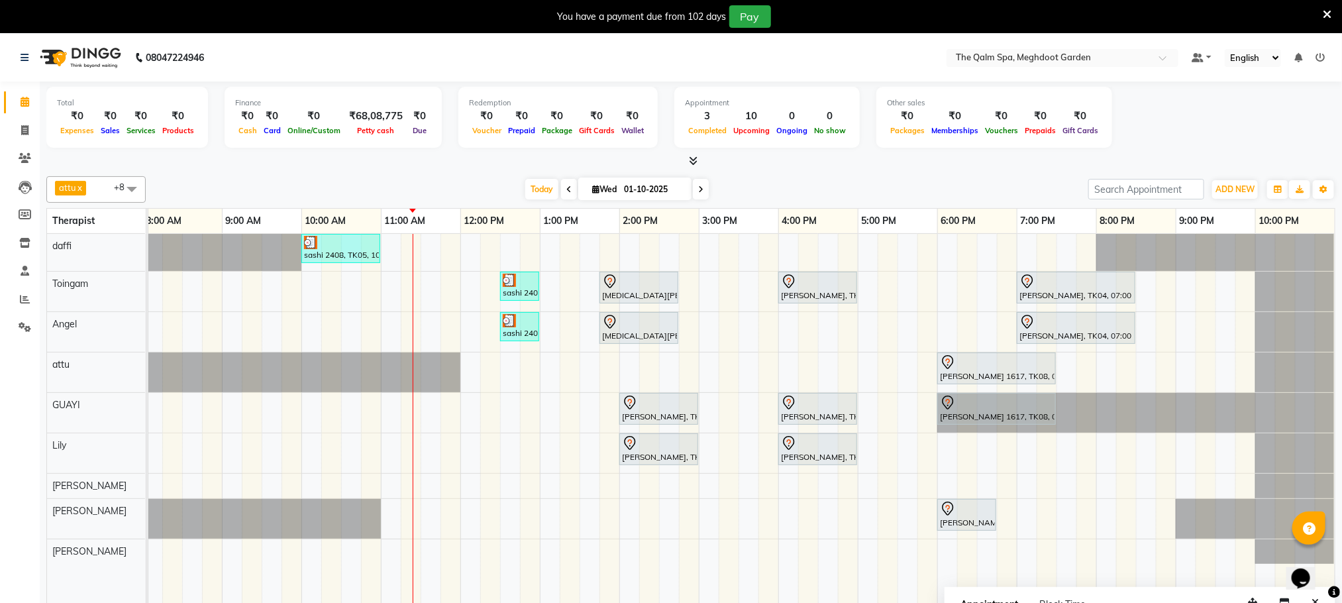
click at [706, 186] on span at bounding box center [701, 189] width 16 height 21
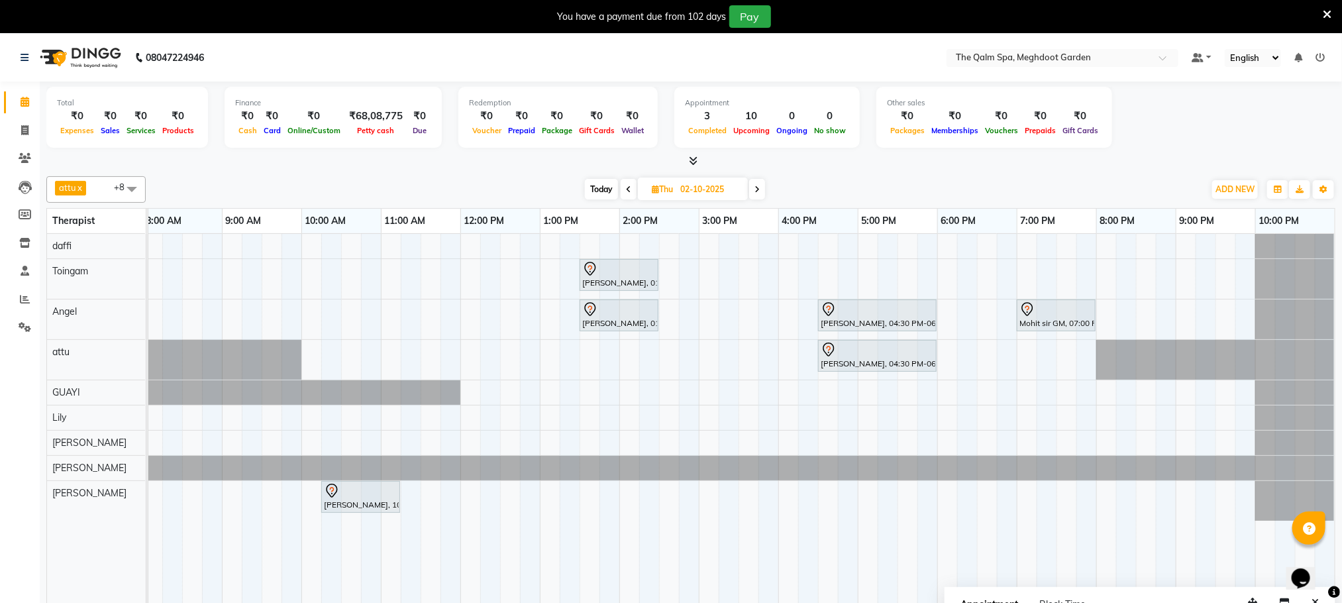
click at [751, 193] on span at bounding box center [757, 189] width 16 height 21
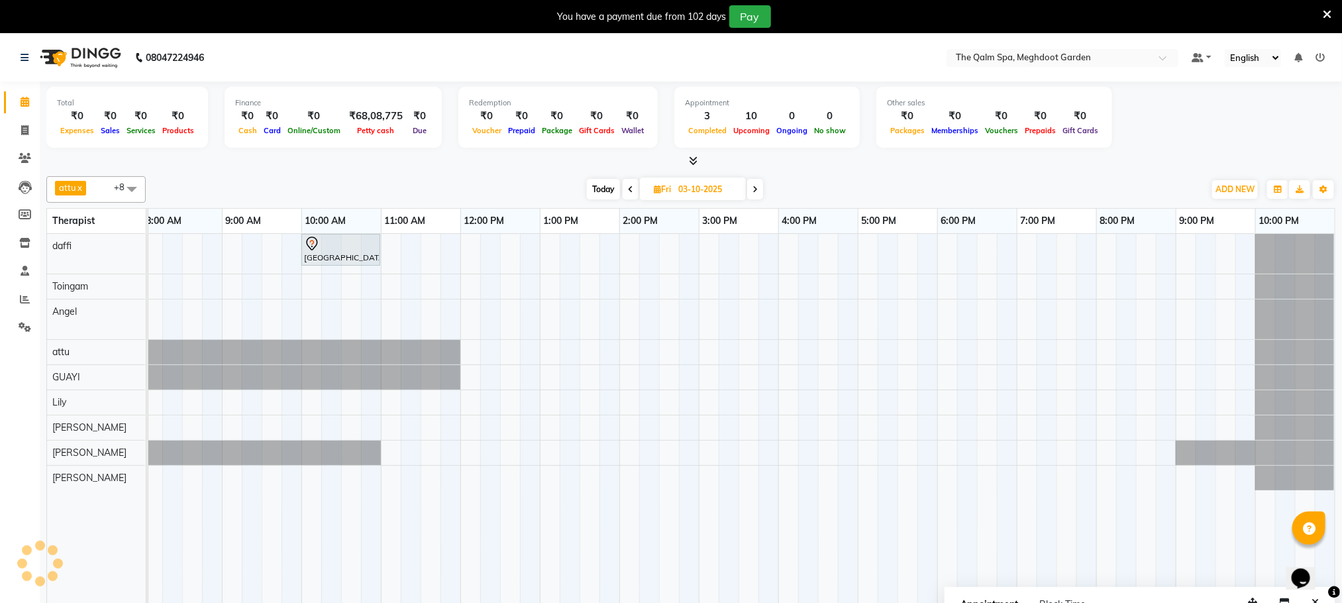
click at [757, 191] on icon at bounding box center [755, 190] width 5 height 8
type input "04-10-2025"
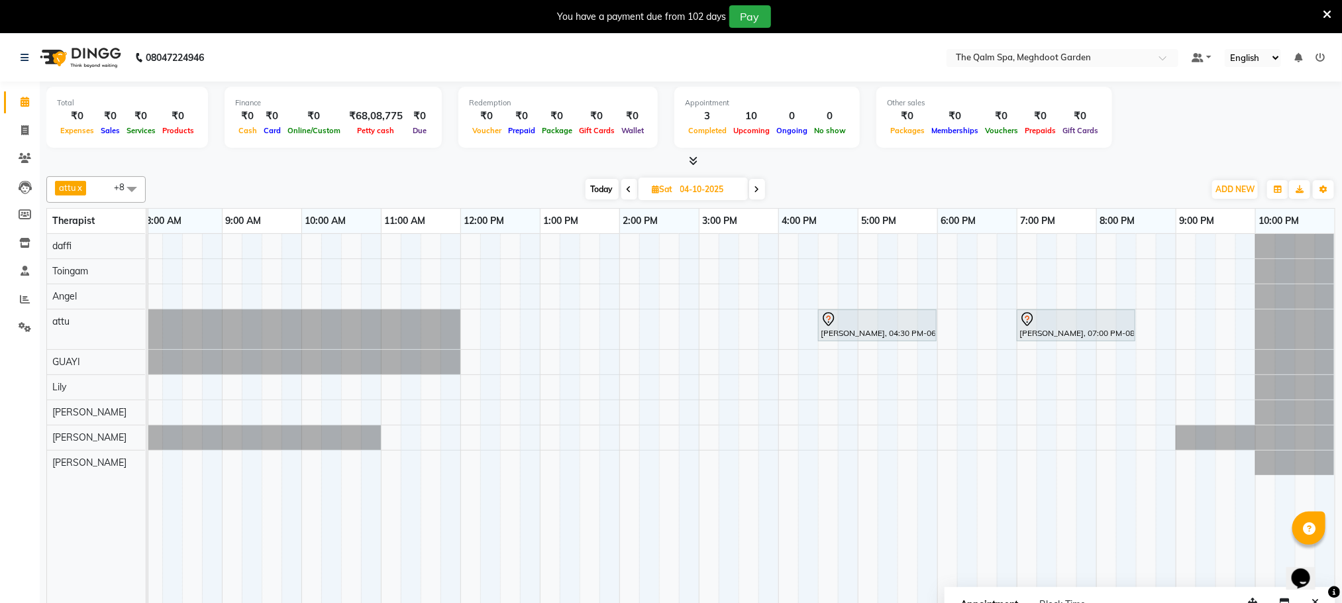
click at [786, 380] on div "[PERSON_NAME], 04:30 PM-06:00 PM, Javanese Pampering - 90 Mins [PERSON_NAME], 0…" at bounding box center [699, 428] width 1272 height 388
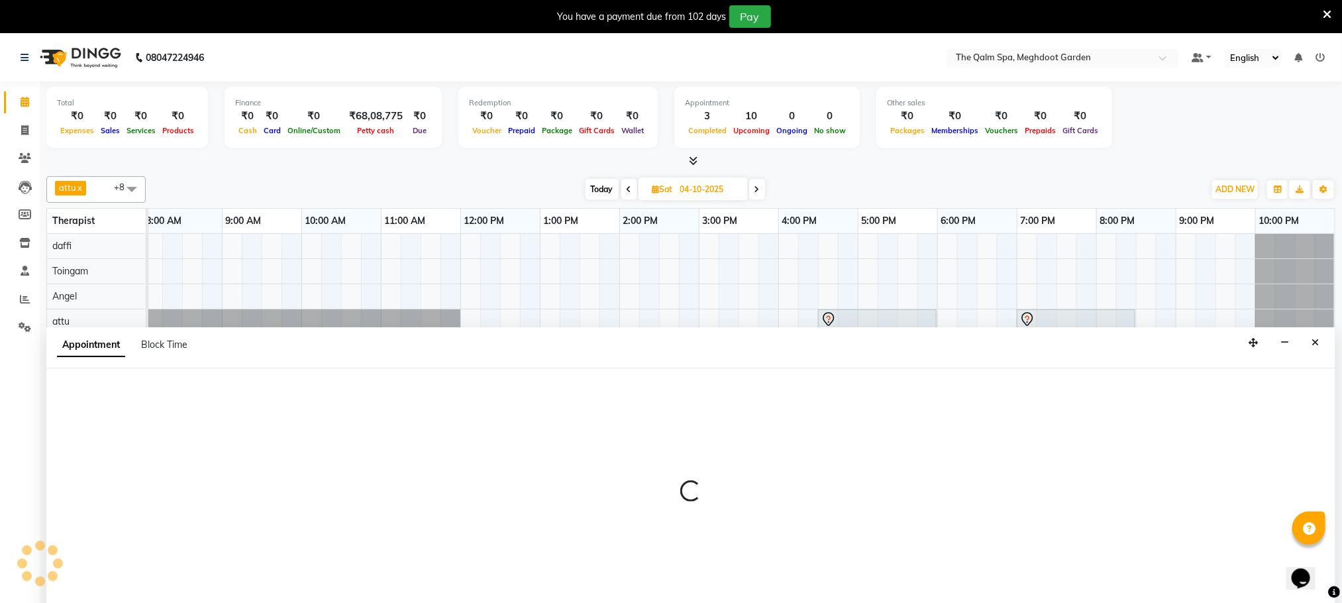
scroll to position [34, 0]
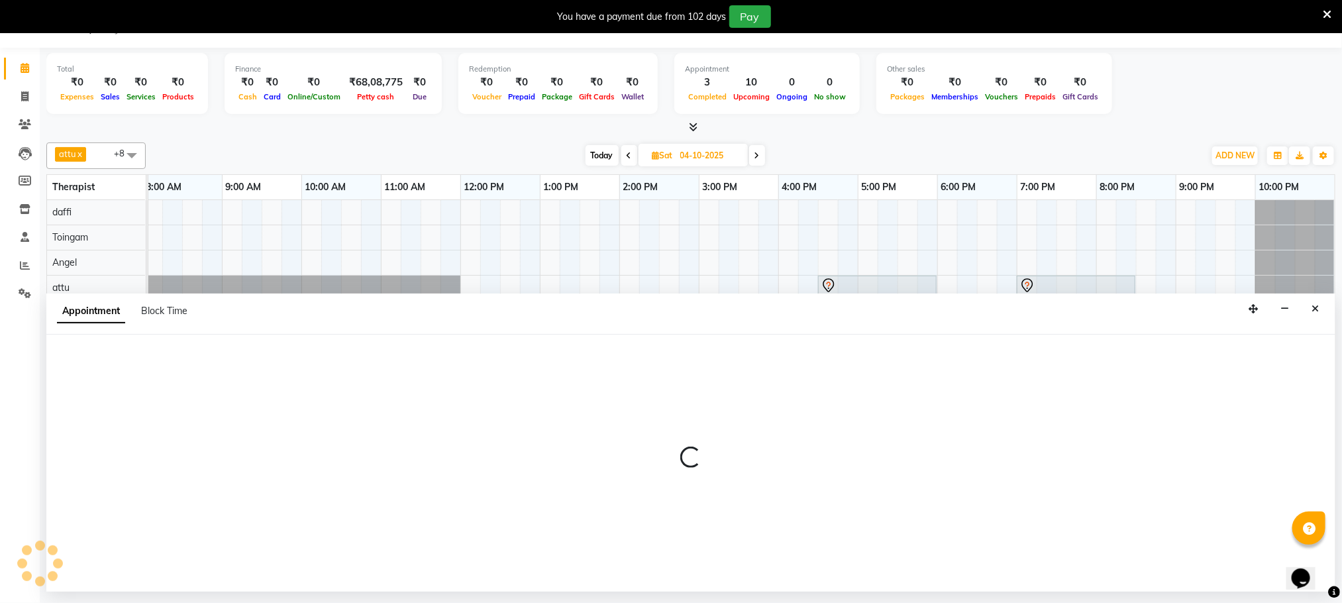
select select "75413"
select select "960"
select select "tentative"
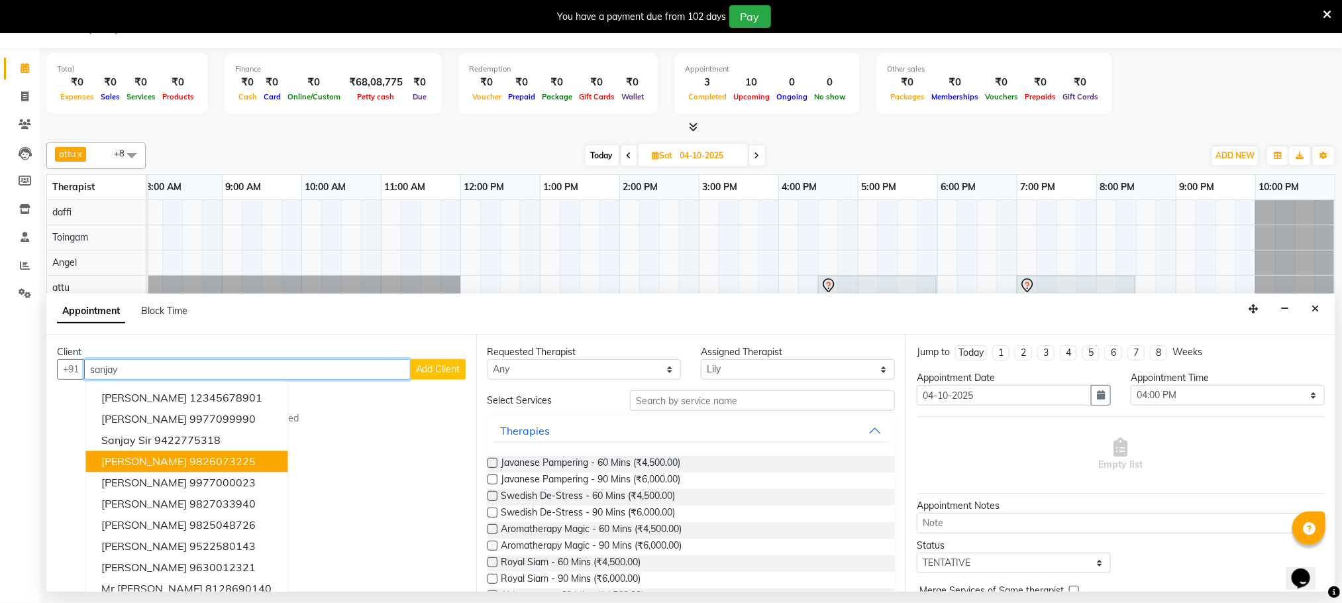
click at [203, 458] on ngb-highlight "9826073225" at bounding box center [223, 461] width 66 height 13
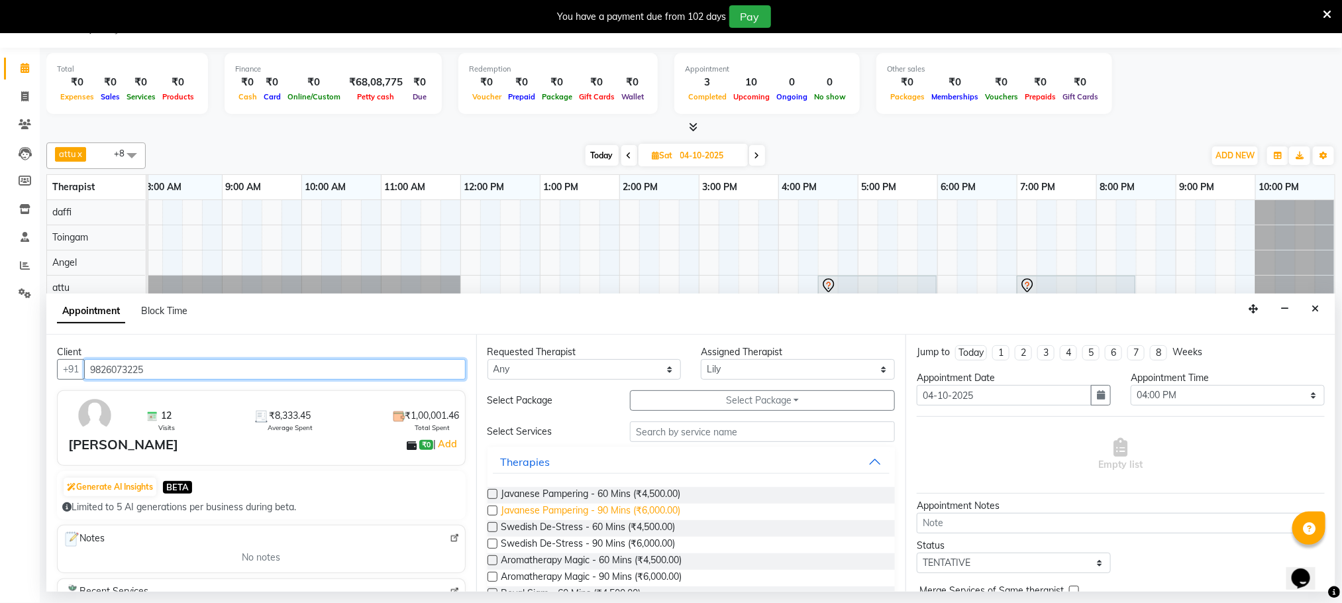
type input "9826073225"
click at [617, 513] on span "Javanese Pampering - 90 Mins (₹6,000.00)" at bounding box center [592, 512] width 180 height 17
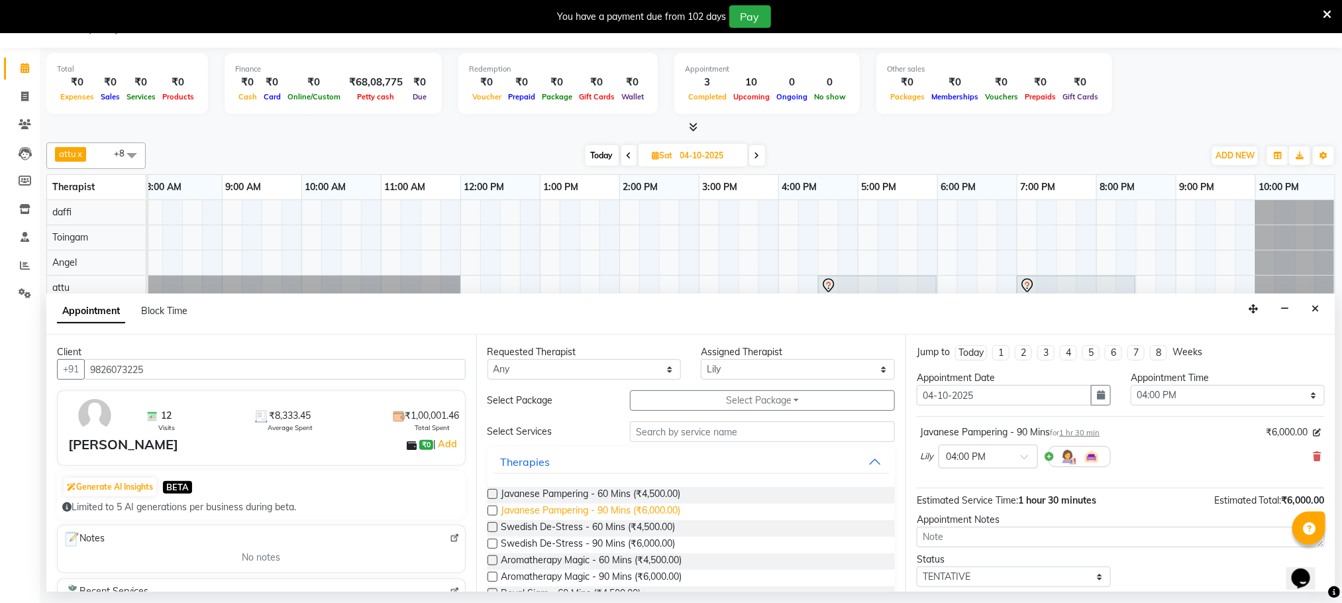
click at [629, 510] on span "Javanese Pampering - 90 Mins (₹6,000.00)" at bounding box center [592, 512] width 180 height 17
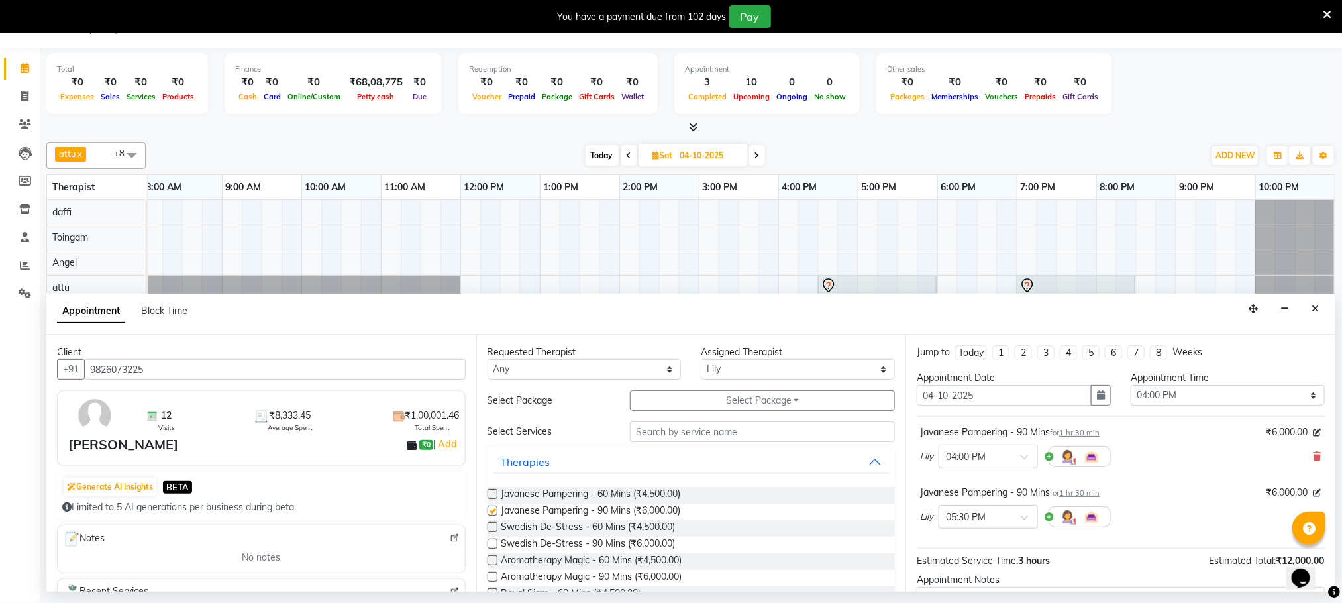
checkbox input "false"
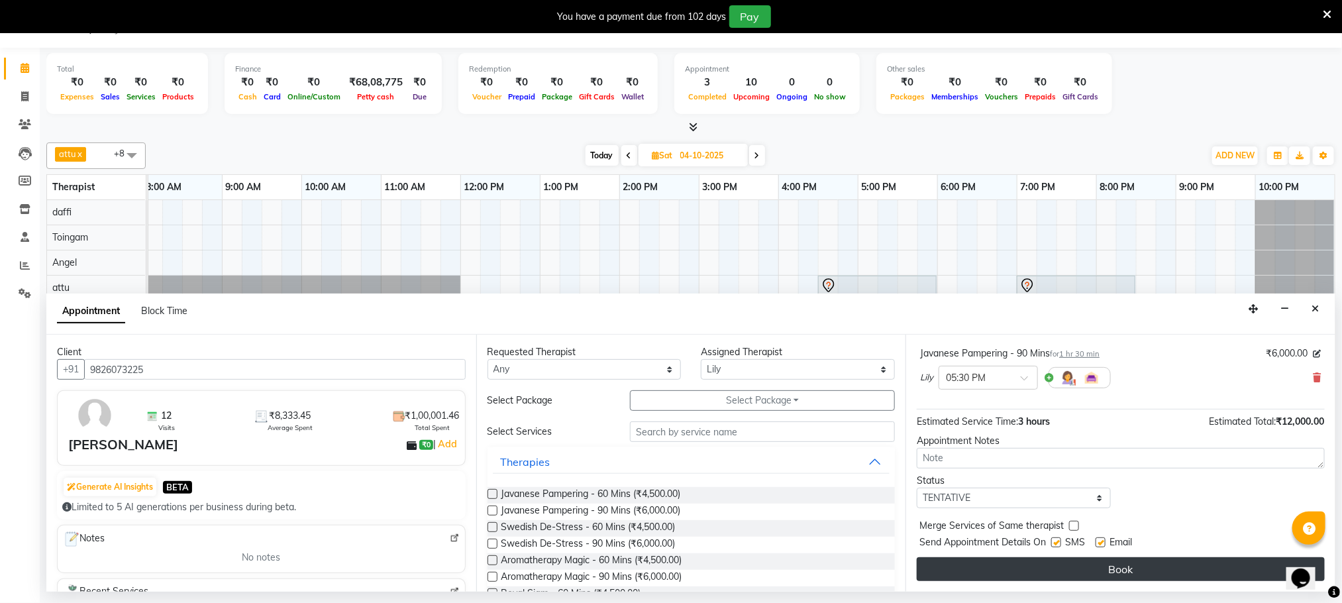
click at [1070, 568] on button "Book" at bounding box center [1121, 569] width 408 height 24
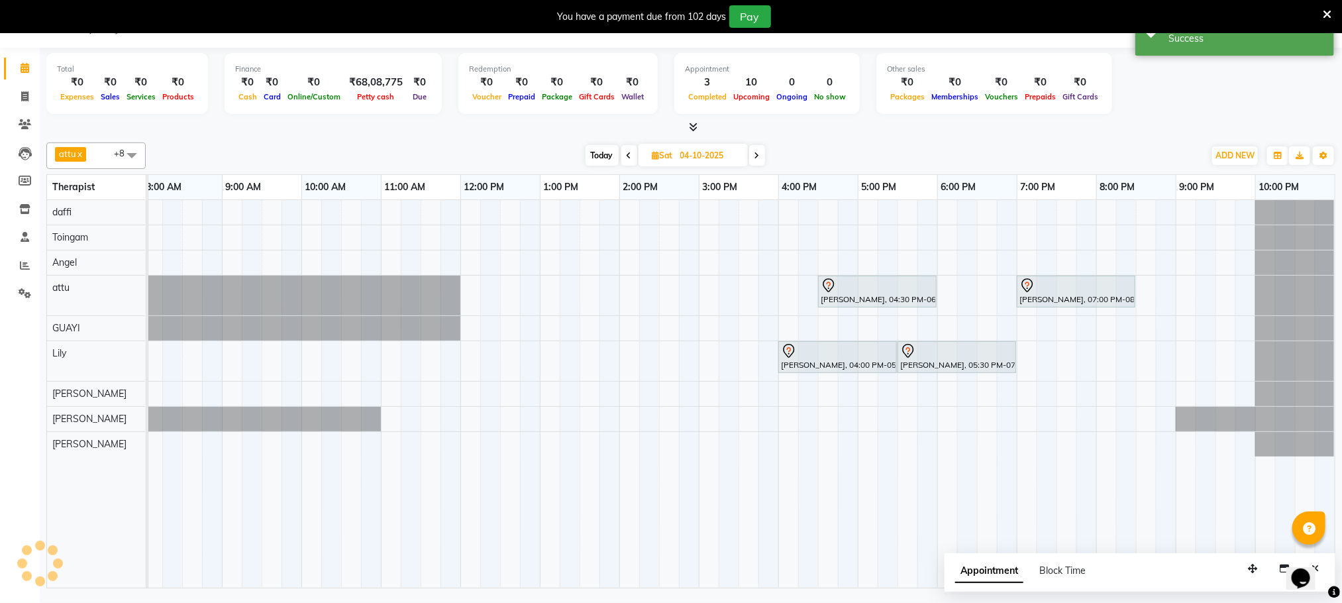
scroll to position [0, 0]
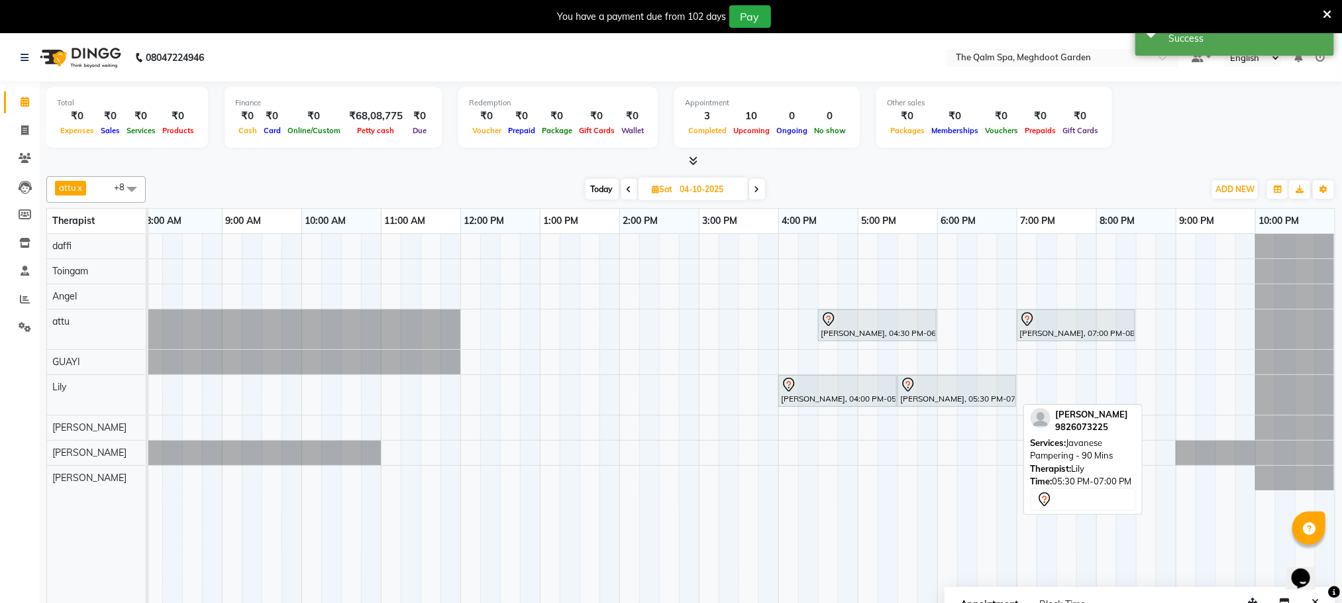
click at [963, 393] on div at bounding box center [956, 385] width 113 height 16
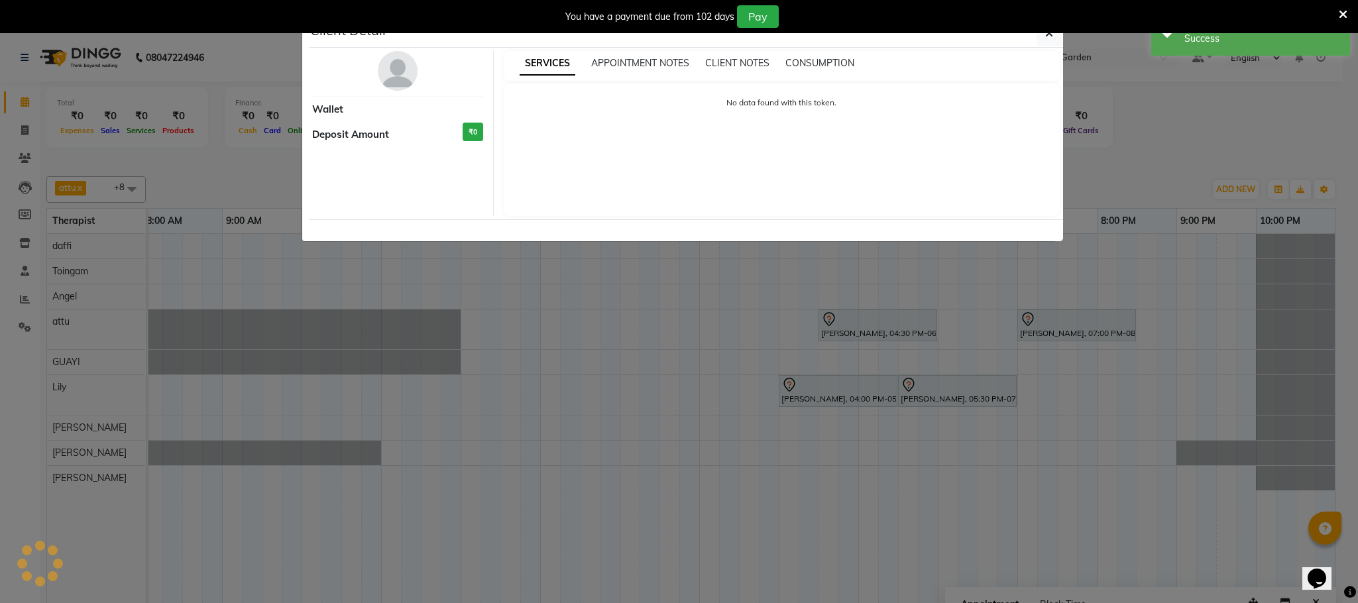
click at [851, 461] on ngb-modal-window "Client Detail Wallet Deposit Amount ₹0 SERVICES APPOINTMENT NOTES CLIENT NOTES …" at bounding box center [679, 301] width 1358 height 603
select select "7"
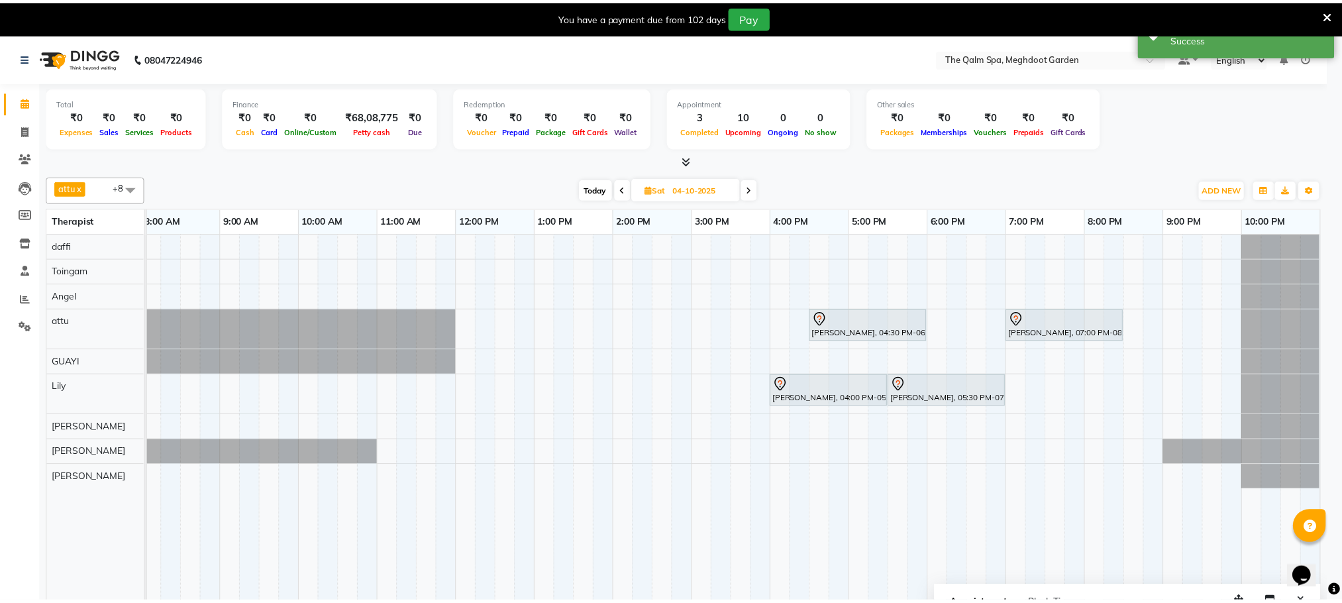
scroll to position [0, 70]
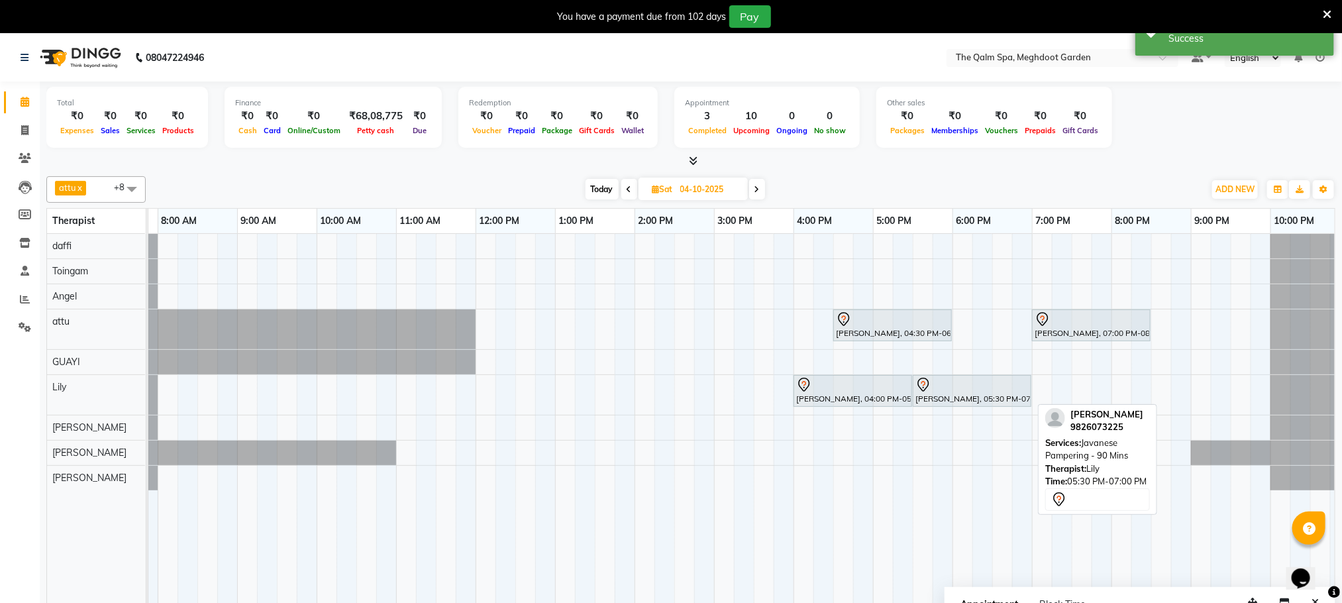
click at [78, 402] on div "[PERSON_NAME], 04:00 PM-05:30 PM, Javanese Pampering - 90 Mins [PERSON_NAME], 0…" at bounding box center [78, 395] width 0 height 40
drag, startPoint x: 941, startPoint y: 388, endPoint x: 843, endPoint y: 441, distance: 111.8
click at [925, 412] on div "[PERSON_NAME], 04:30 PM-06:00 PM, Javanese Pampering - 90 Mins [PERSON_NAME], 0…" at bounding box center [714, 428] width 1272 height 388
click at [913, 420] on td at bounding box center [923, 428] width 20 height 388
select select "75413"
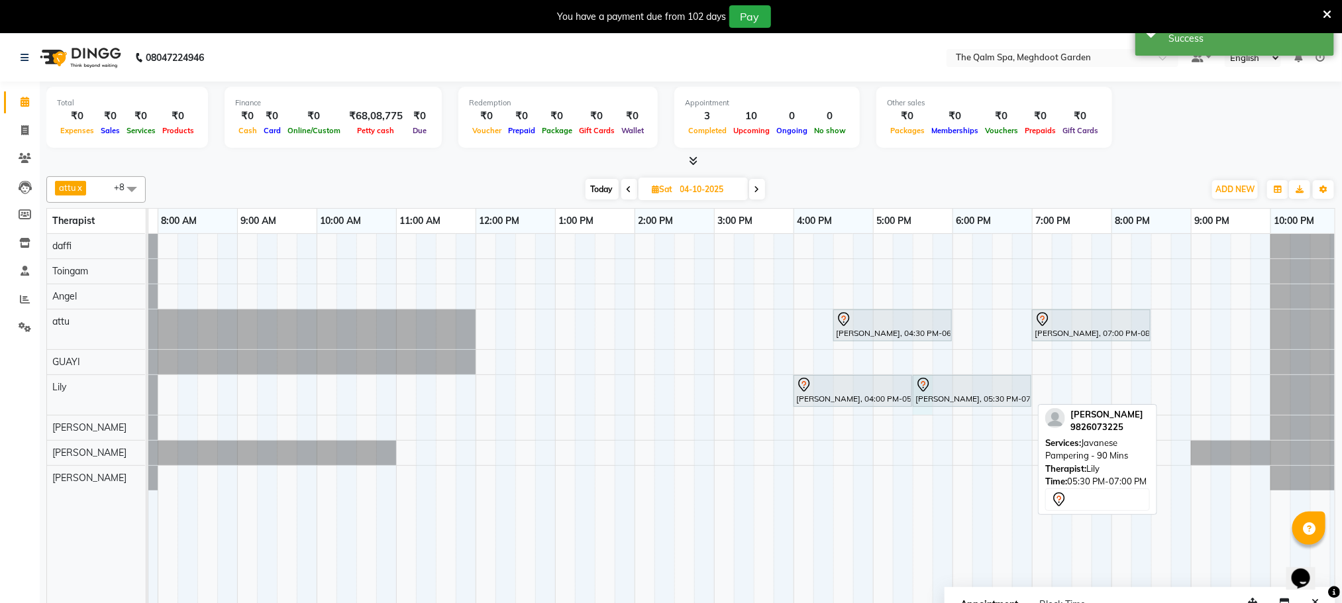
select select "1050"
select select "tentative"
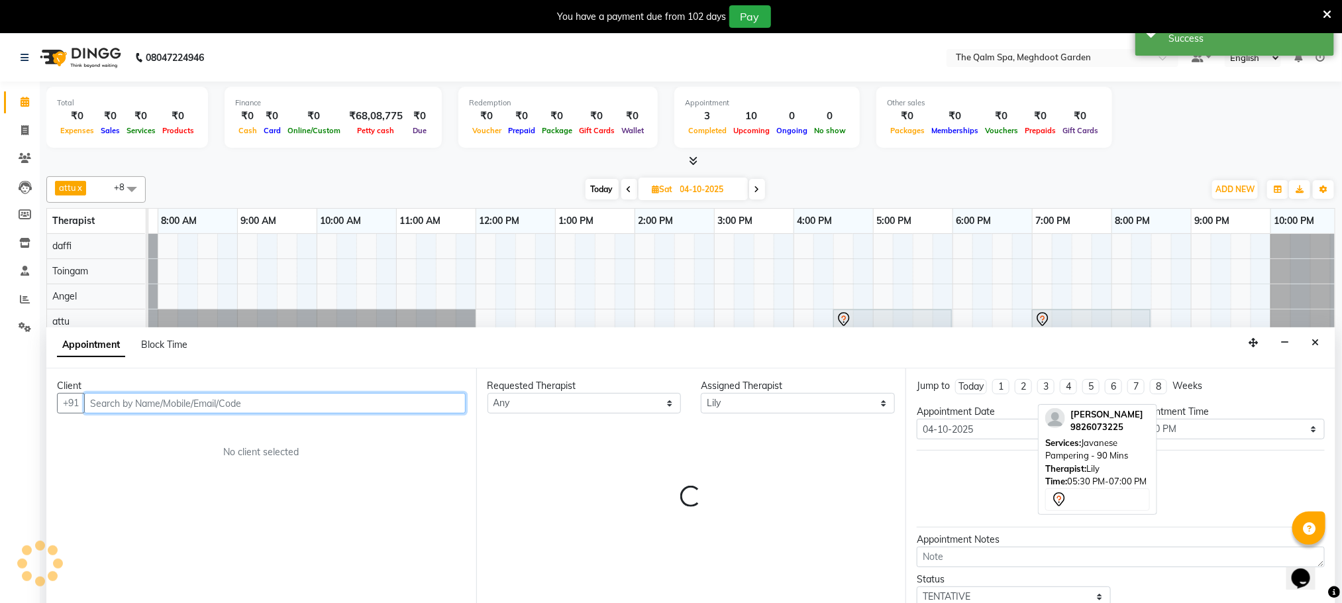
click at [837, 446] on div "attu x daffi x Lily x [PERSON_NAME] x Toingam x [PERSON_NAME] x [PERSON_NAME] x…" at bounding box center [690, 396] width 1289 height 451
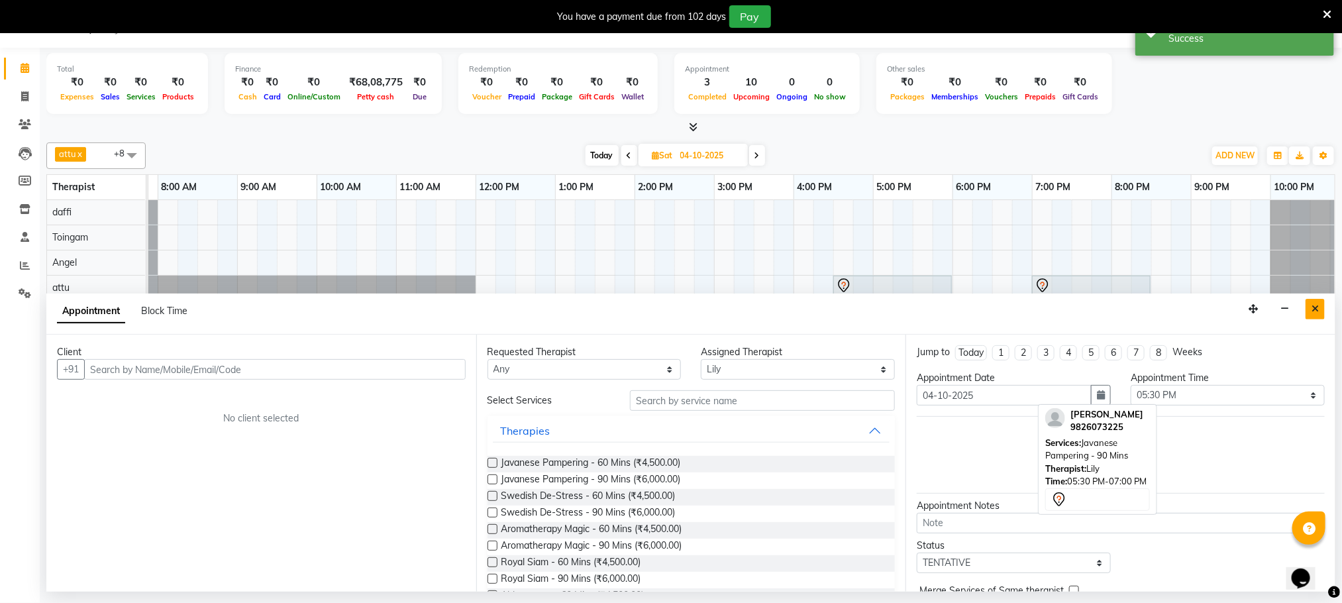
click at [1312, 311] on icon "Close" at bounding box center [1315, 308] width 7 height 9
click at [1312, 311] on div at bounding box center [1310, 296] width 79 height 40
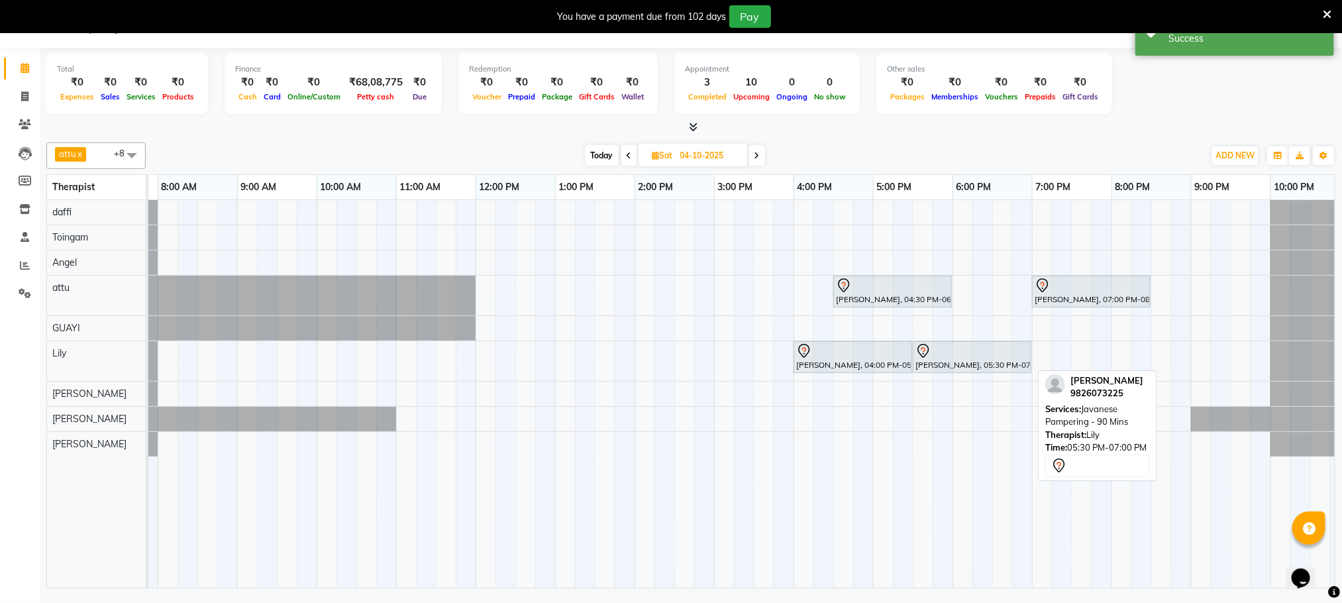
click at [954, 356] on div at bounding box center [972, 351] width 113 height 16
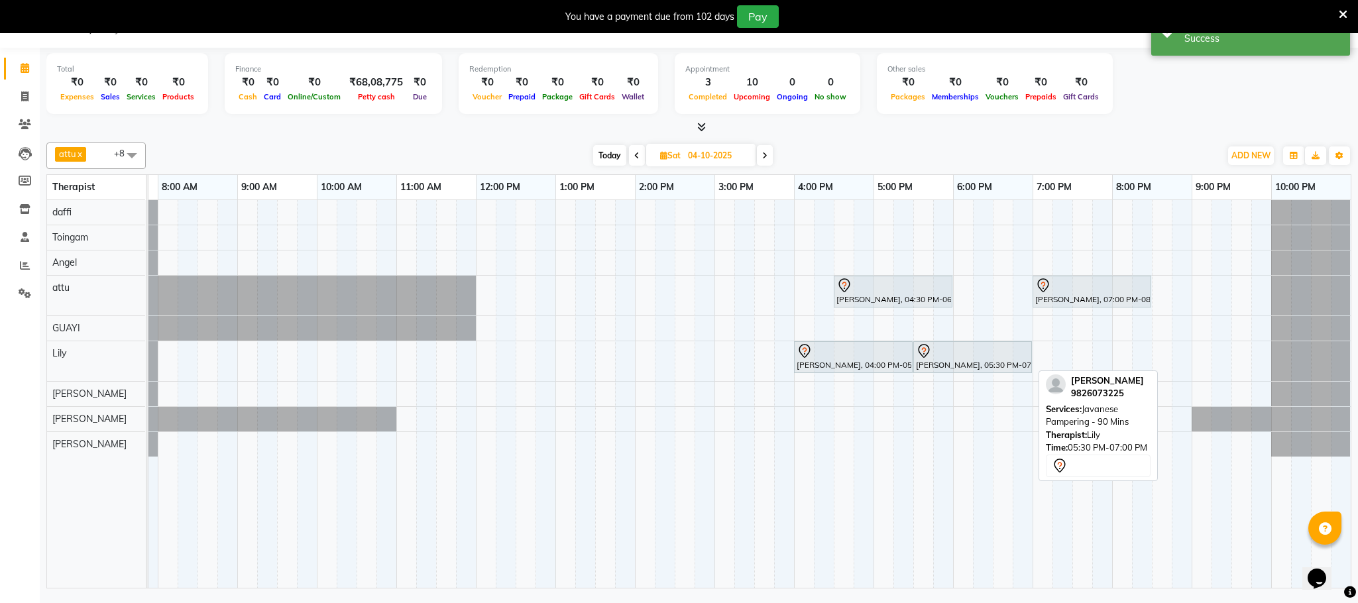
select select "7"
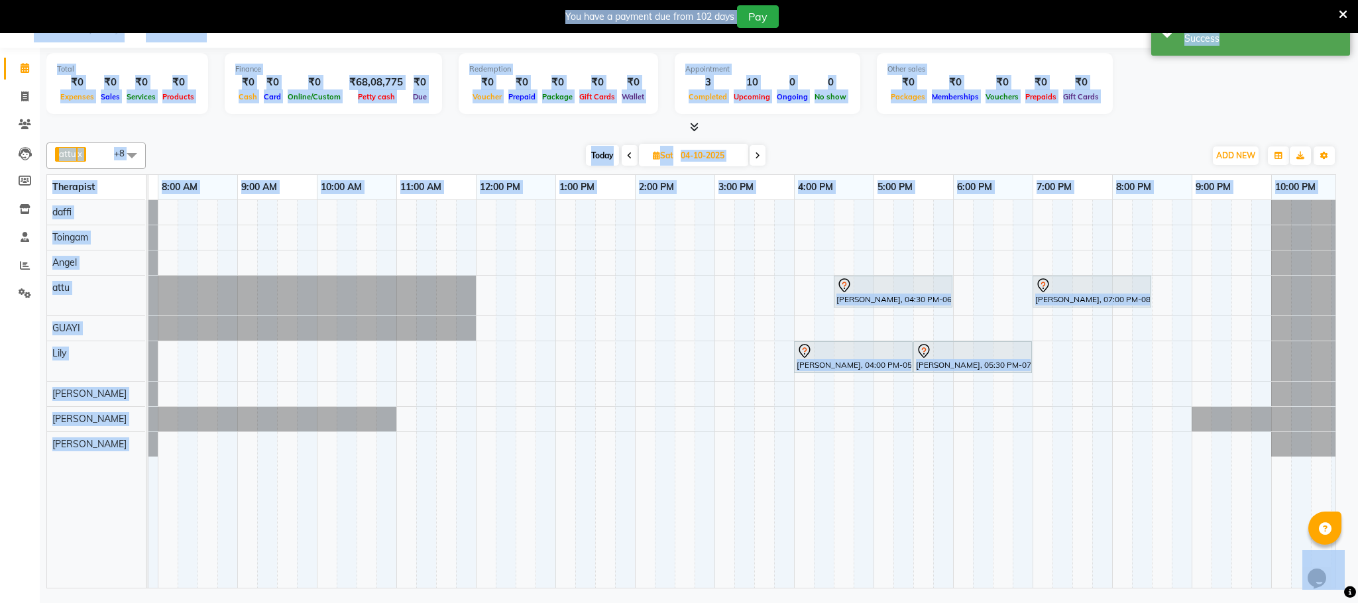
select select "86833"
select select "tentative"
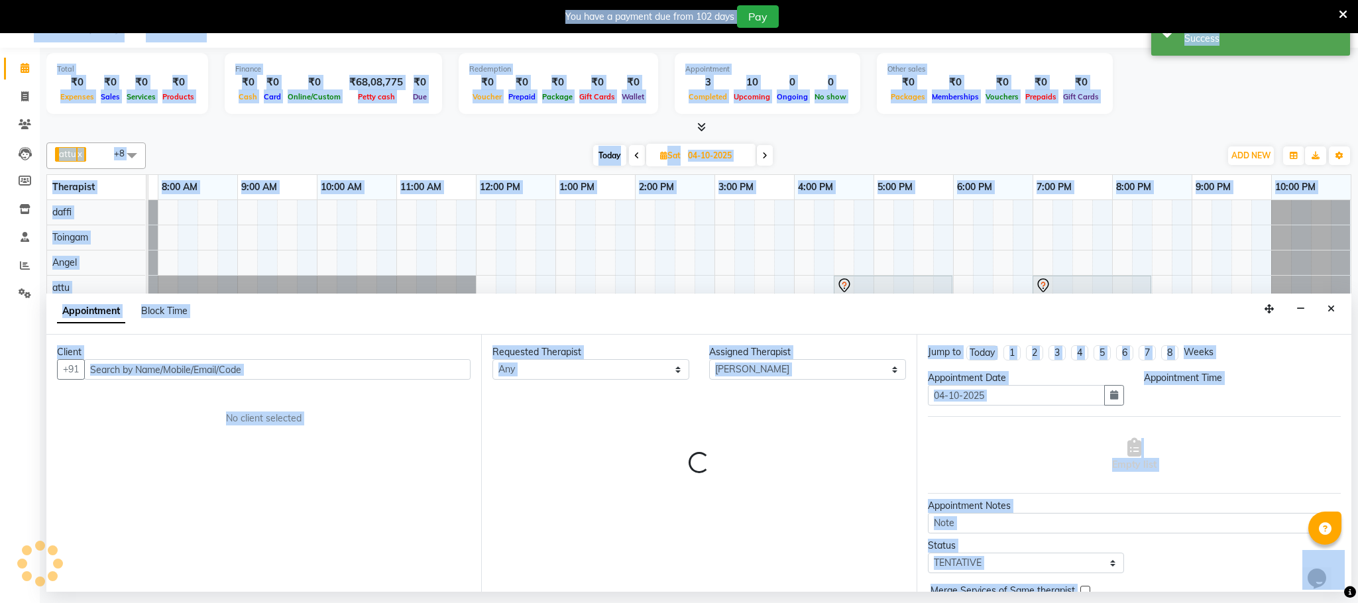
click at [845, 404] on div "Client +91 No client selected Requested Therapist Any Angel attu [PERSON_NAME] …" at bounding box center [698, 463] width 1305 height 257
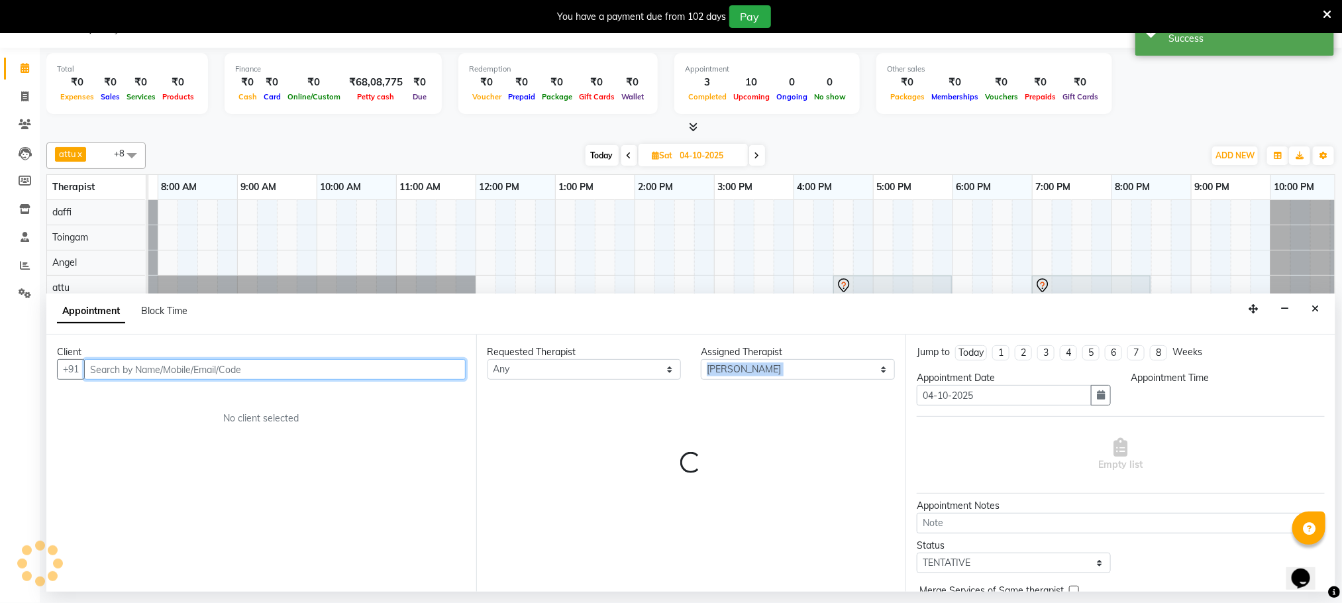
click at [845, 404] on div "Requested Therapist Any Angel attu [PERSON_NAME] daffi [PERSON_NAME] Eshuhmi [P…" at bounding box center [691, 463] width 430 height 257
select select "990"
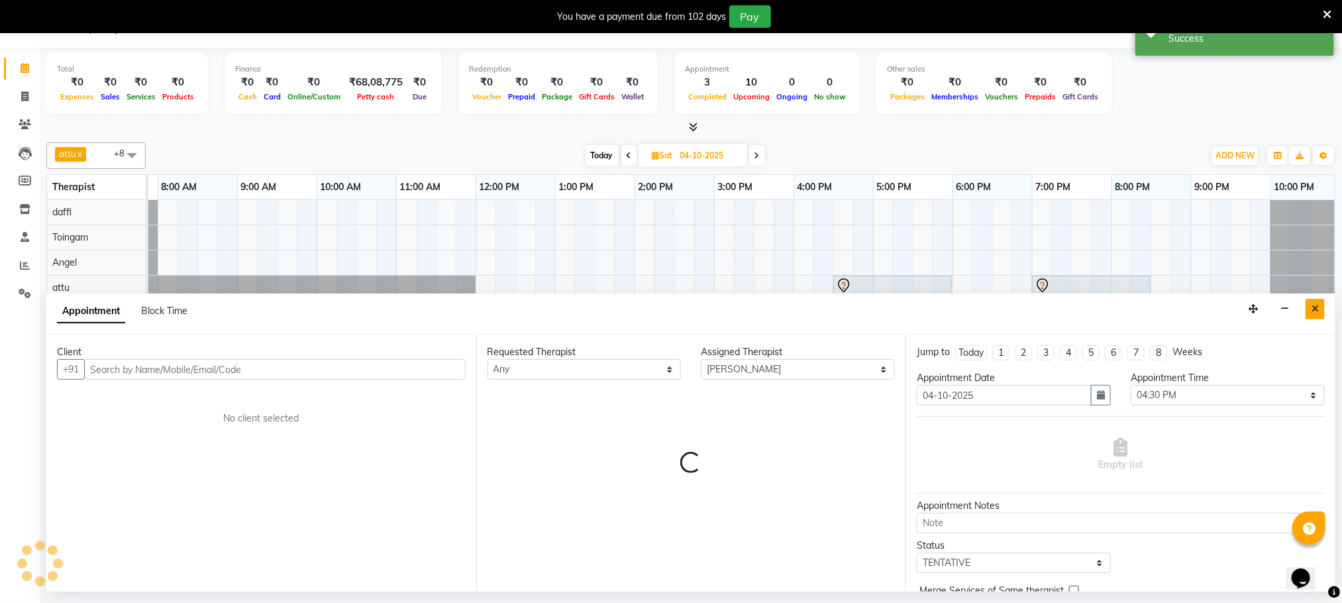
click at [1312, 306] on icon "Close" at bounding box center [1315, 308] width 7 height 9
click at [1312, 306] on div at bounding box center [1310, 296] width 79 height 40
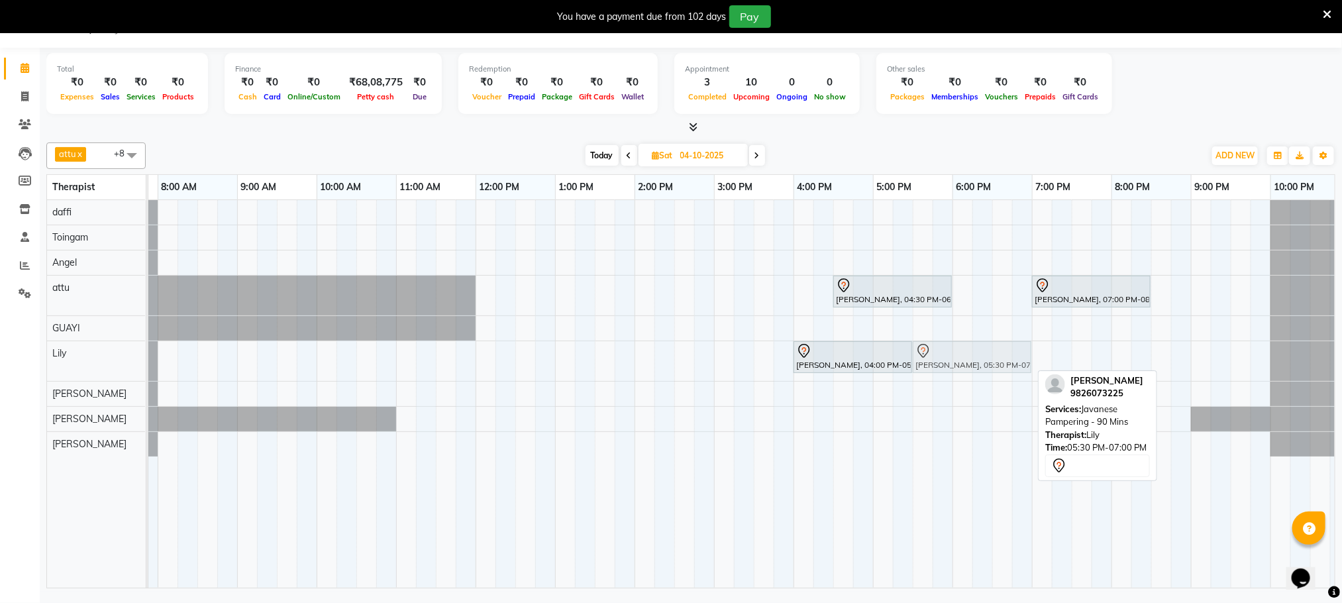
drag, startPoint x: 973, startPoint y: 362, endPoint x: 982, endPoint y: 347, distance: 18.4
click at [78, 347] on div "[PERSON_NAME], 04:00 PM-05:30 PM, Javanese Pampering - 90 Mins [PERSON_NAME], 0…" at bounding box center [78, 361] width 0 height 40
drag, startPoint x: 982, startPoint y: 347, endPoint x: 940, endPoint y: 403, distance: 70.6
drag, startPoint x: 975, startPoint y: 358, endPoint x: 924, endPoint y: 326, distance: 59.6
click at [941, 323] on tbody "[PERSON_NAME], 04:30 PM-06:00 PM, Javanese Pampering - 90 Mins [PERSON_NAME], 0…" at bounding box center [714, 328] width 1272 height 256
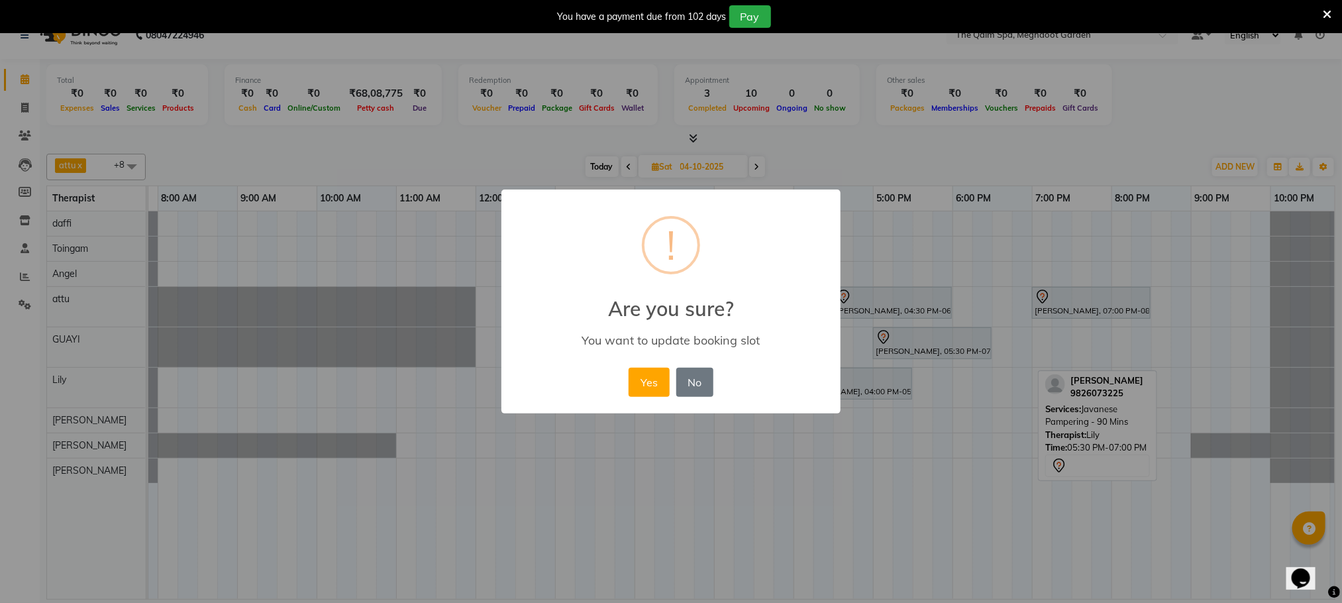
scroll to position [24, 0]
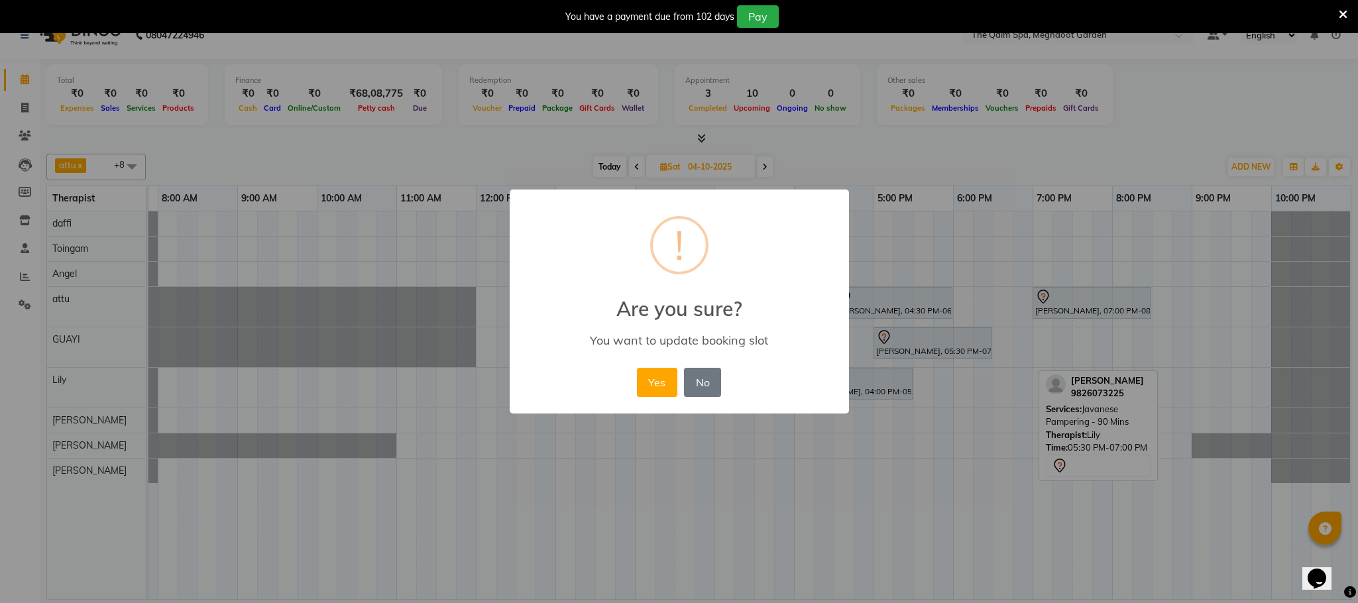
drag, startPoint x: 924, startPoint y: 326, endPoint x: 855, endPoint y: 336, distance: 69.6
click at [702, 384] on button "No" at bounding box center [702, 382] width 37 height 29
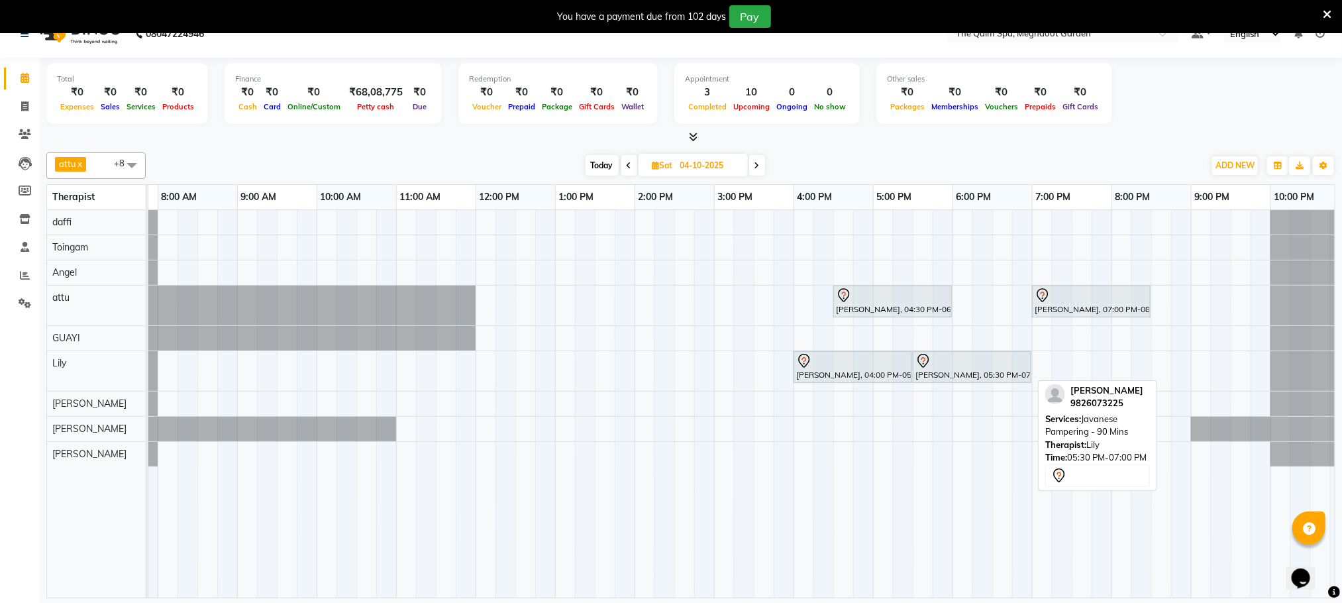
click at [78, 364] on div "[PERSON_NAME], 04:00 PM-05:30 PM, Javanese Pampering - 90 Mins [PERSON_NAME], 0…" at bounding box center [78, 371] width 0 height 40
drag, startPoint x: 953, startPoint y: 358, endPoint x: 869, endPoint y: 412, distance: 99.6
click at [863, 412] on div "[PERSON_NAME], 04:30 PM-06:00 PM, Javanese Pampering - 90 Mins [PERSON_NAME], 0…" at bounding box center [714, 404] width 1272 height 388
select select "86833"
select select "tentative"
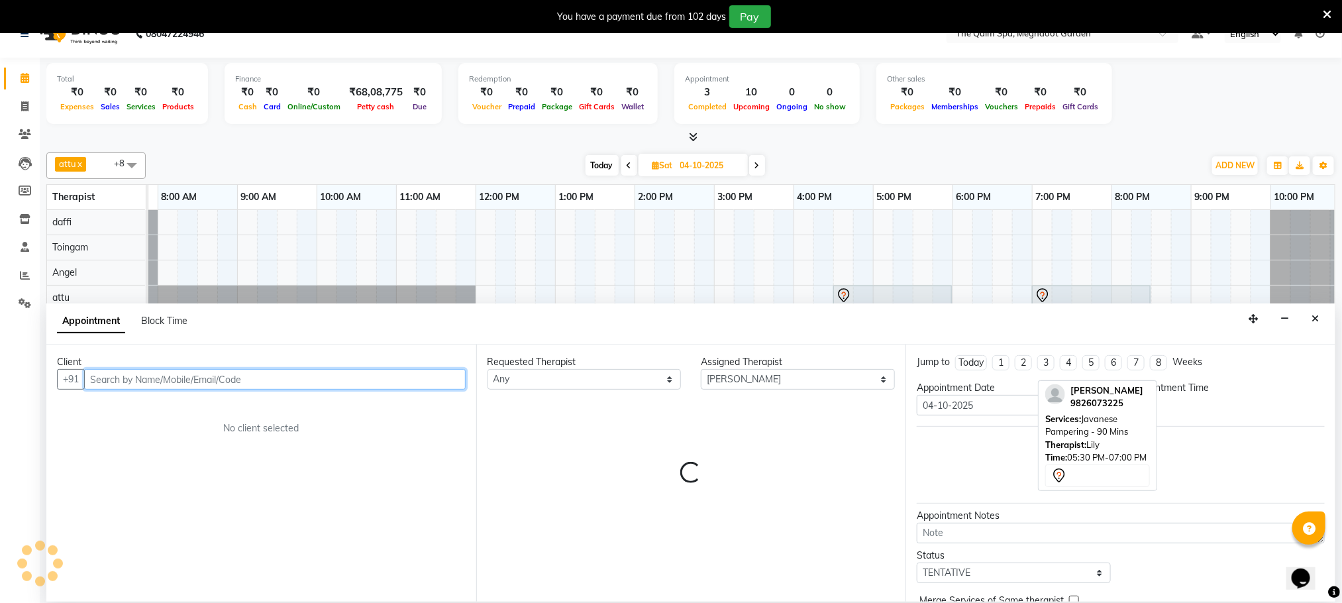
scroll to position [34, 0]
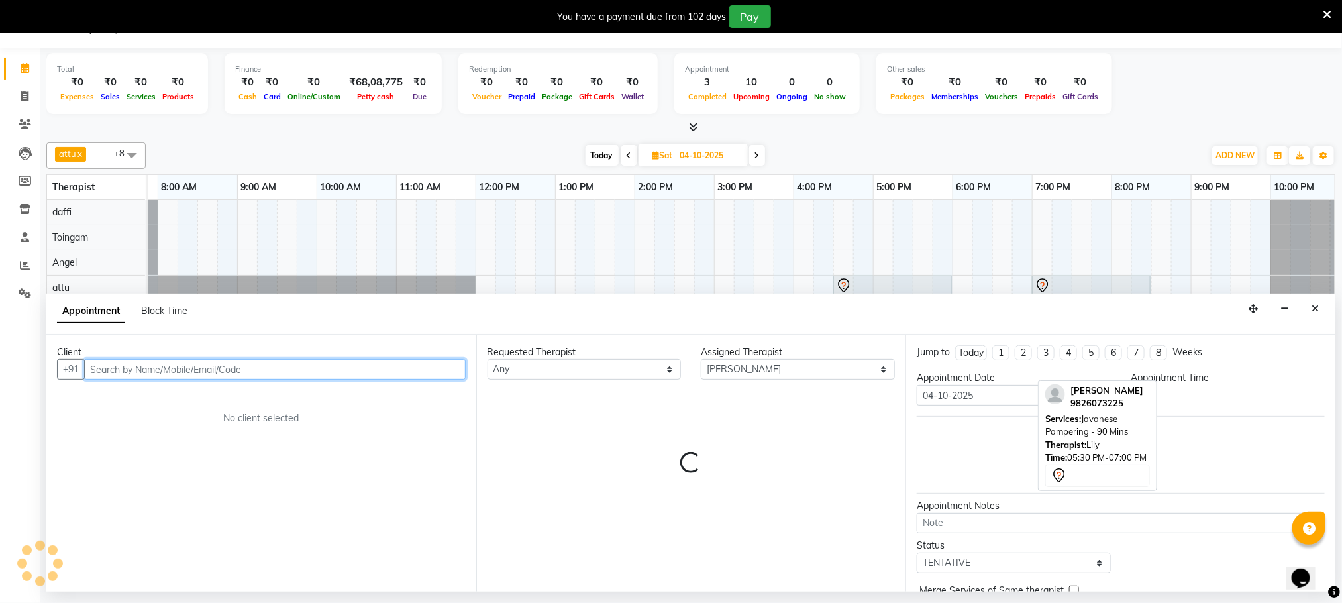
select select "1005"
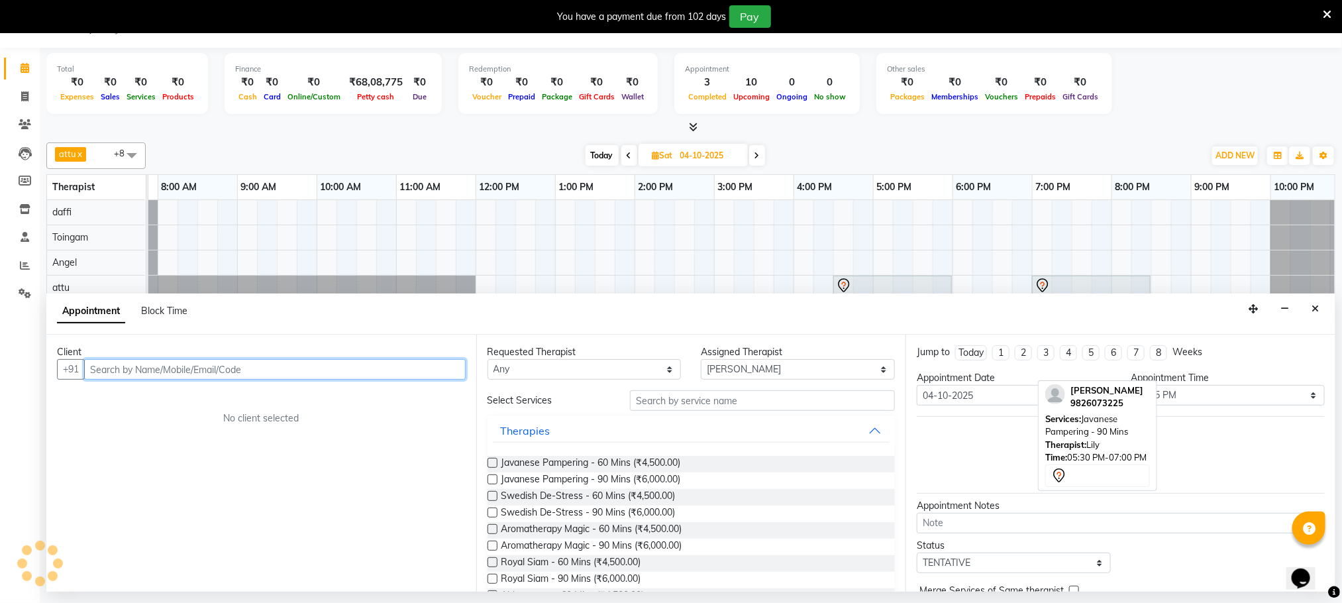
drag, startPoint x: 869, startPoint y: 412, endPoint x: 847, endPoint y: 414, distance: 22.0
click at [847, 414] on div "Client +91 No client selected Requested Therapist Any Angel attu [PERSON_NAME] …" at bounding box center [690, 463] width 1289 height 257
drag, startPoint x: 1320, startPoint y: 311, endPoint x: 1246, endPoint y: 306, distance: 73.7
click at [1318, 311] on button "Close" at bounding box center [1315, 309] width 19 height 21
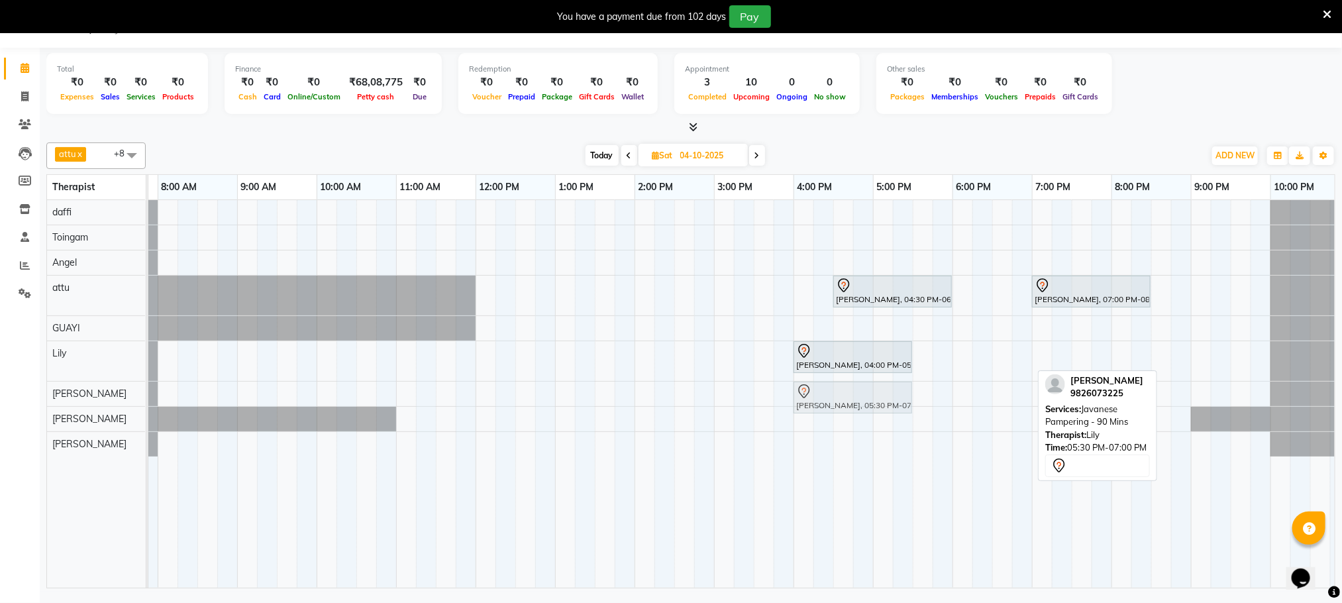
drag, startPoint x: 977, startPoint y: 356, endPoint x: 859, endPoint y: 390, distance: 122.0
click at [859, 390] on tbody "[PERSON_NAME], 04:30 PM-06:00 PM, Javanese Pampering - 90 Mins [PERSON_NAME], 0…" at bounding box center [714, 328] width 1272 height 256
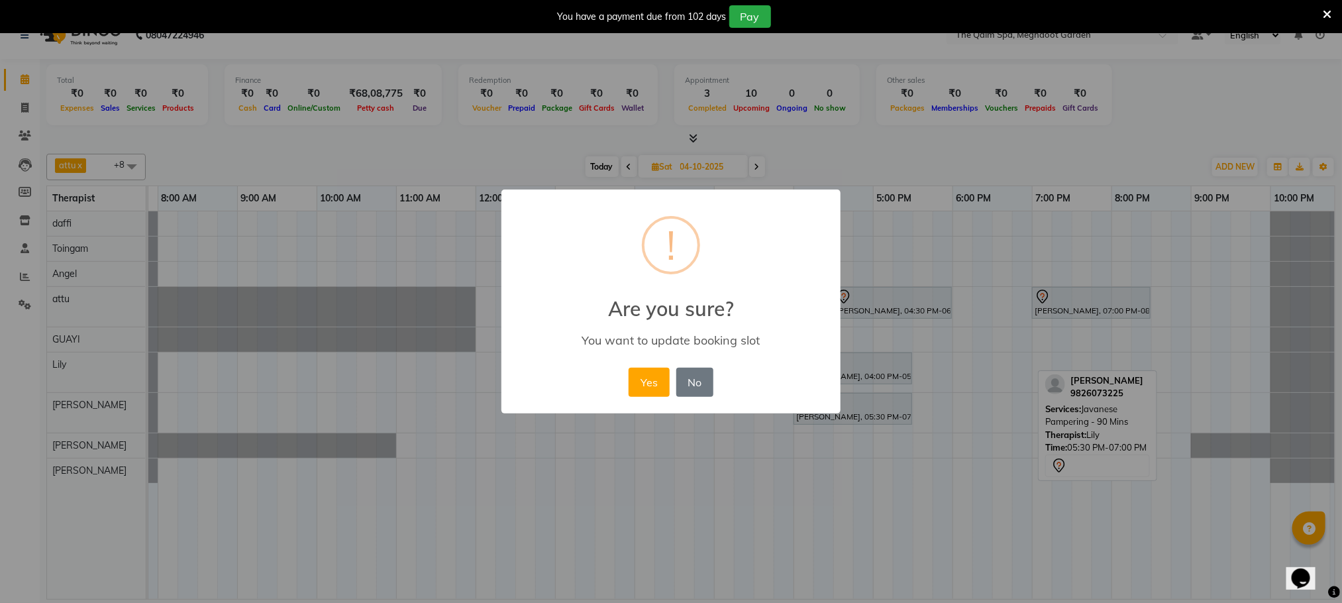
scroll to position [24, 0]
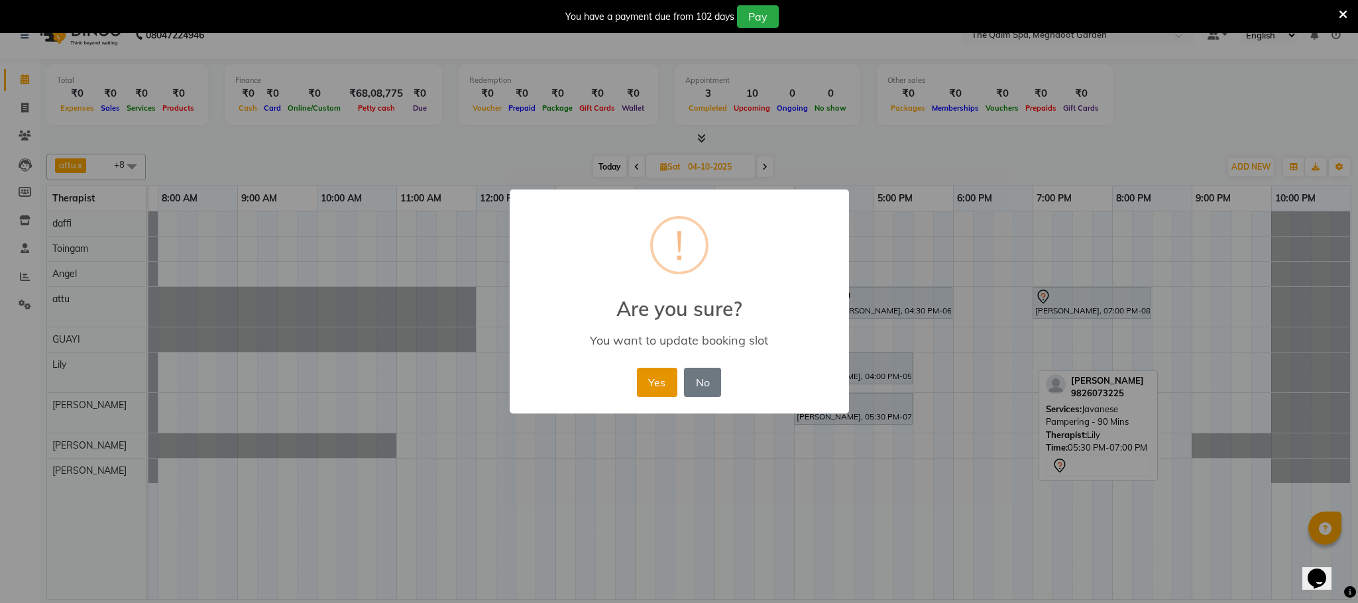
click at [646, 372] on button "Yes" at bounding box center [657, 382] width 40 height 29
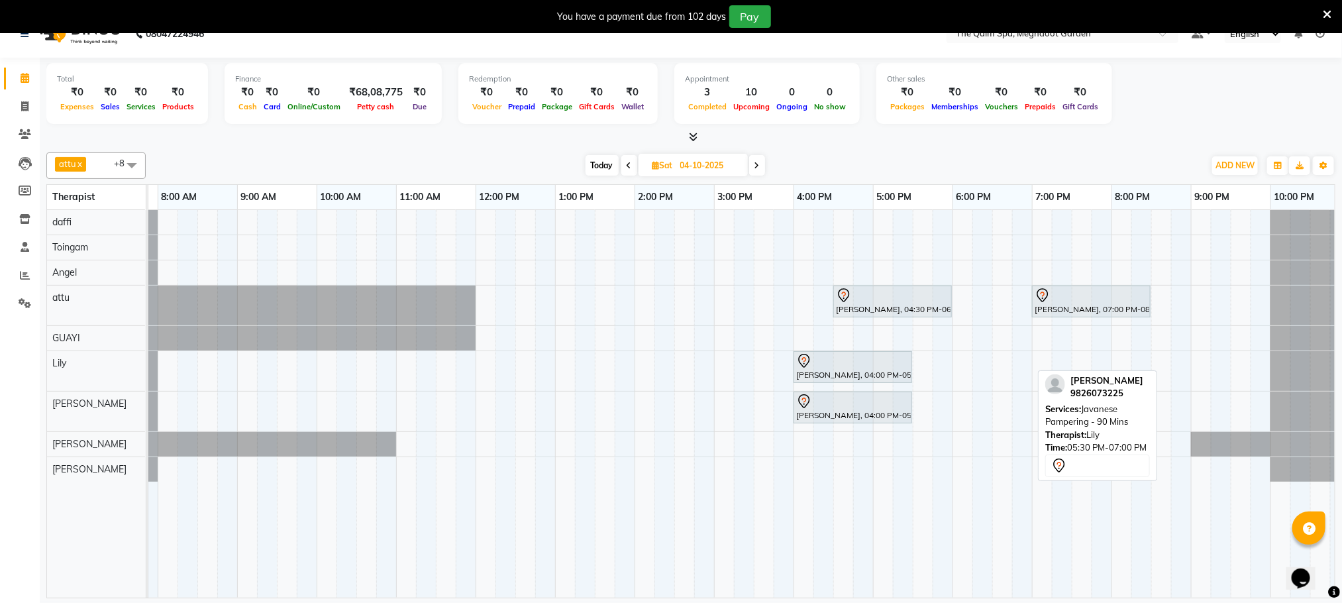
click at [603, 166] on span "Today" at bounding box center [602, 165] width 33 height 21
type input "01-10-2025"
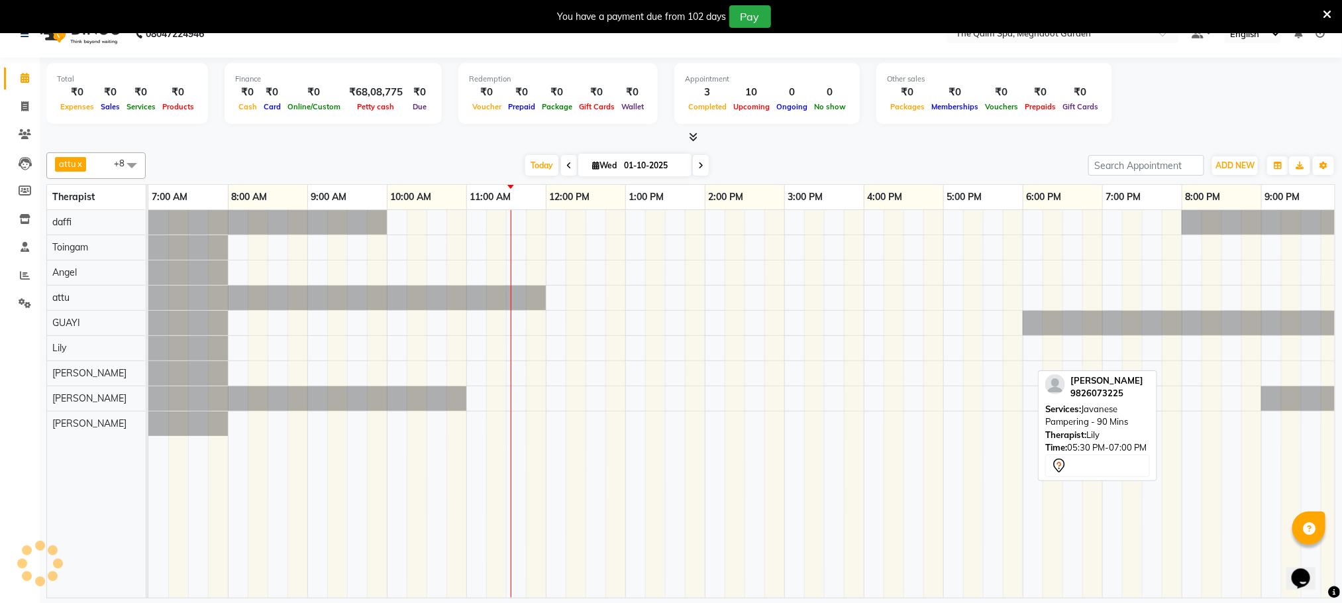
scroll to position [0, 85]
